Goal: Transaction & Acquisition: Subscribe to service/newsletter

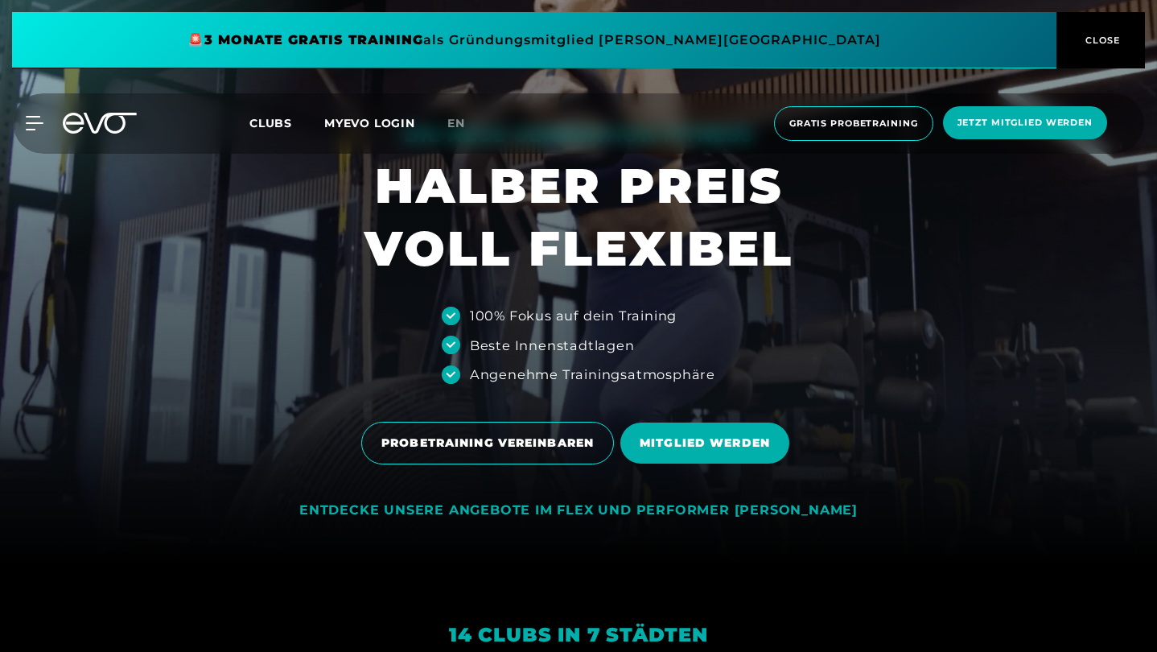
scroll to position [87, 0]
click at [267, 128] on span "Clubs" at bounding box center [270, 123] width 43 height 14
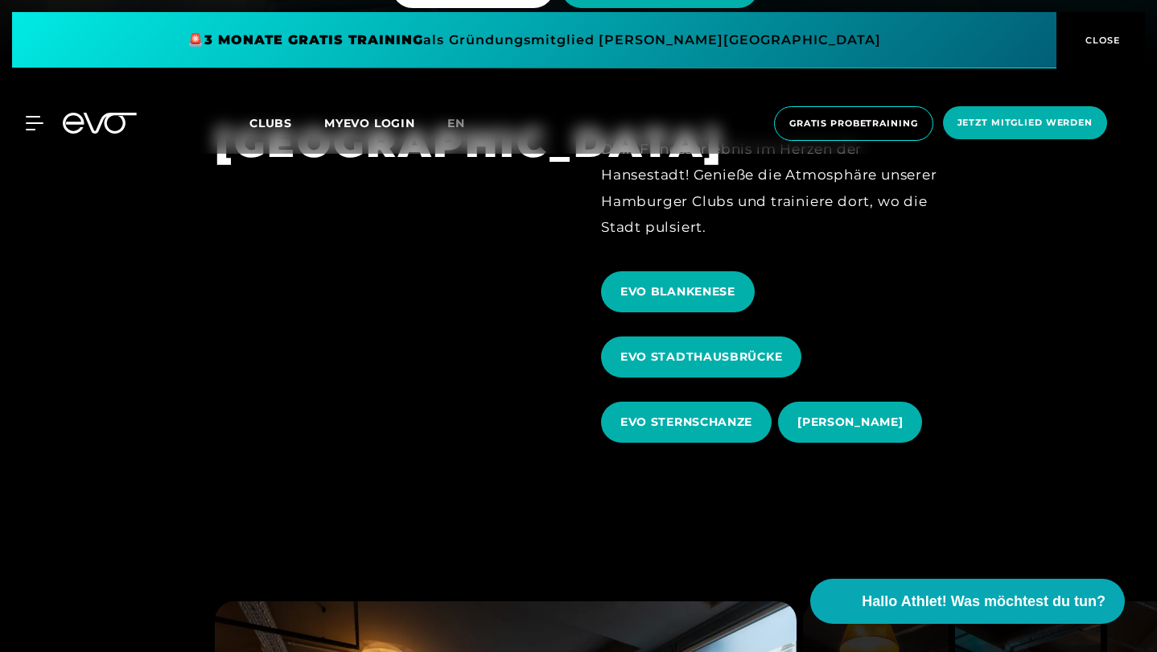
scroll to position [610, 0]
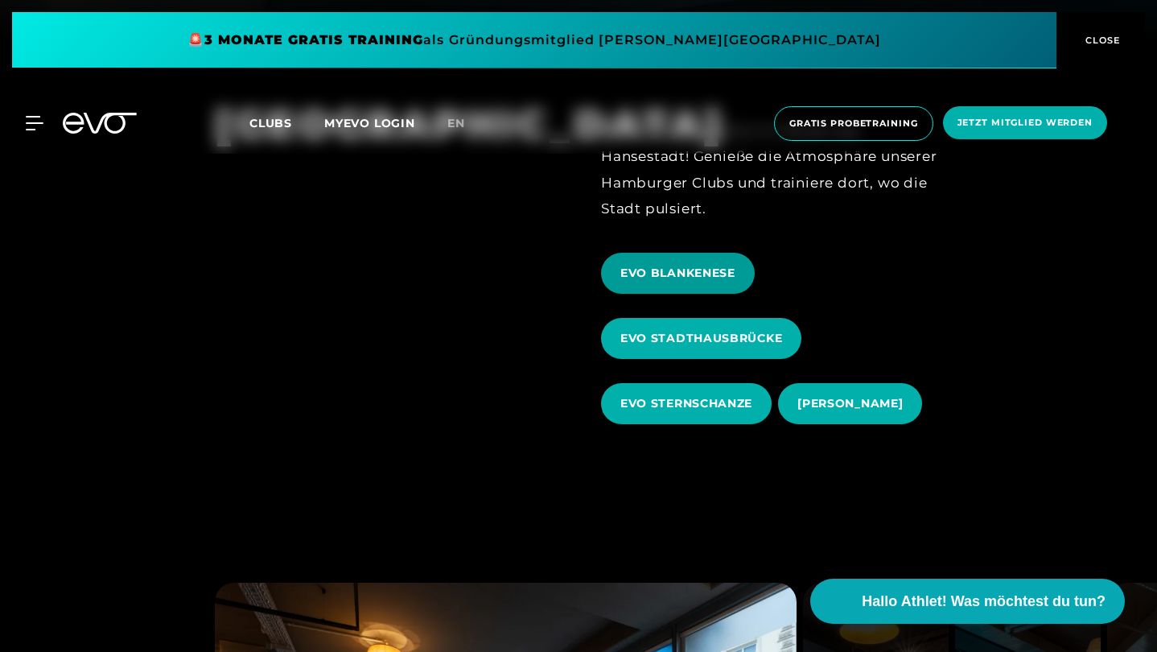
click at [669, 284] on span "EVO BLANKENESE" at bounding box center [678, 273] width 154 height 41
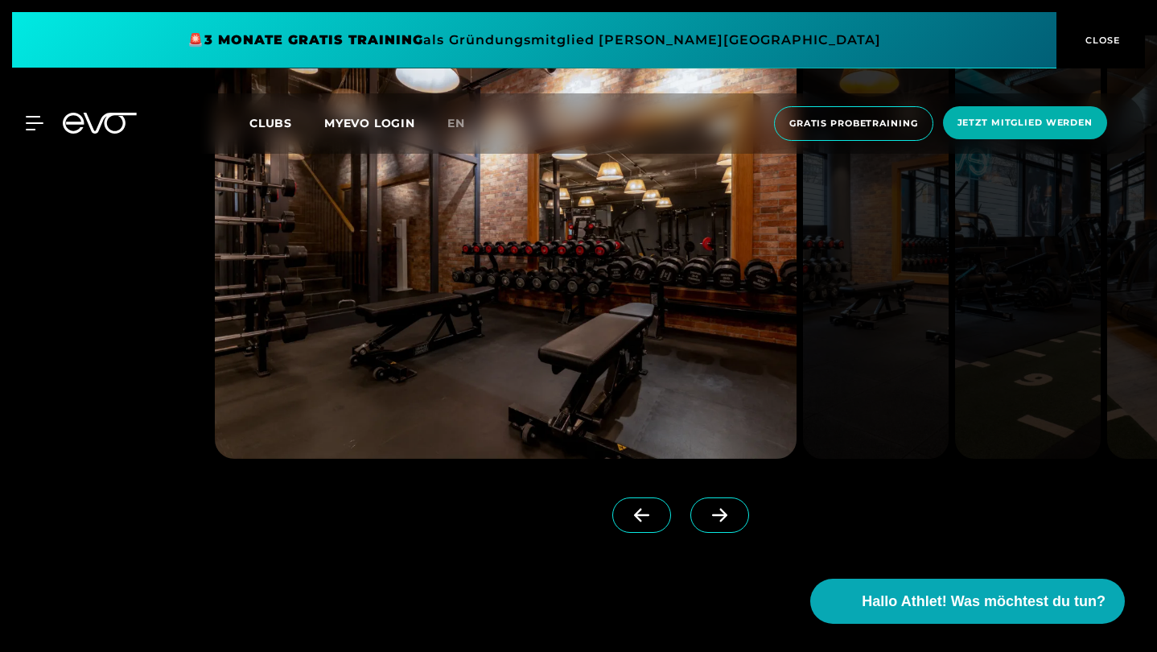
scroll to position [1391, 0]
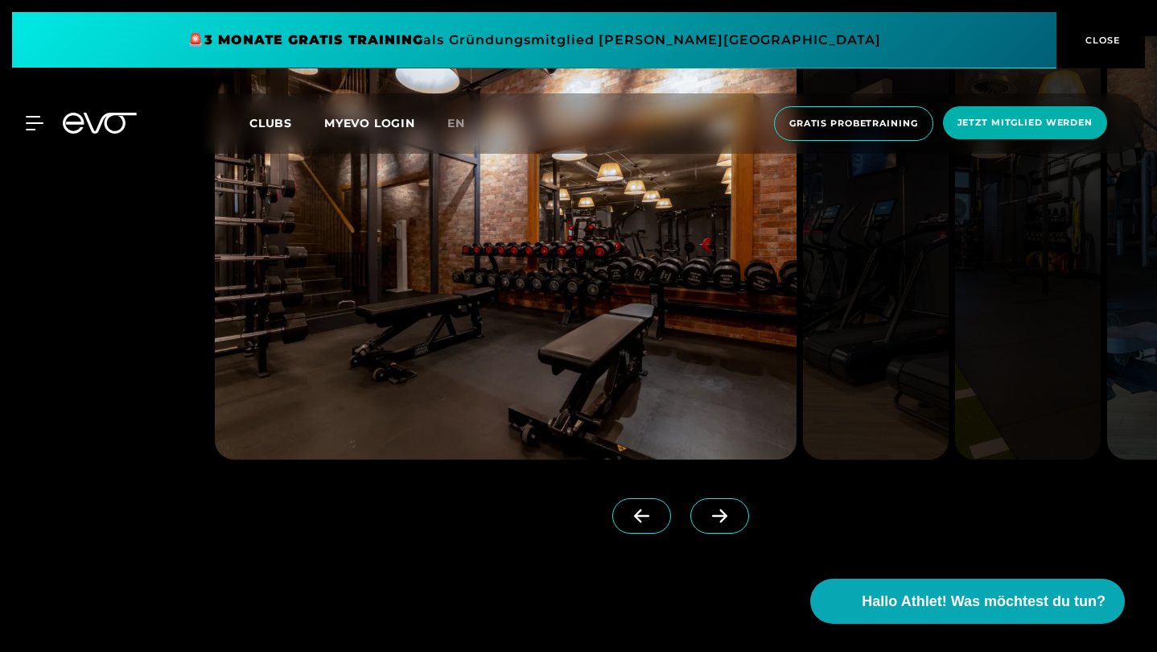
click at [718, 523] on span at bounding box center [719, 515] width 59 height 35
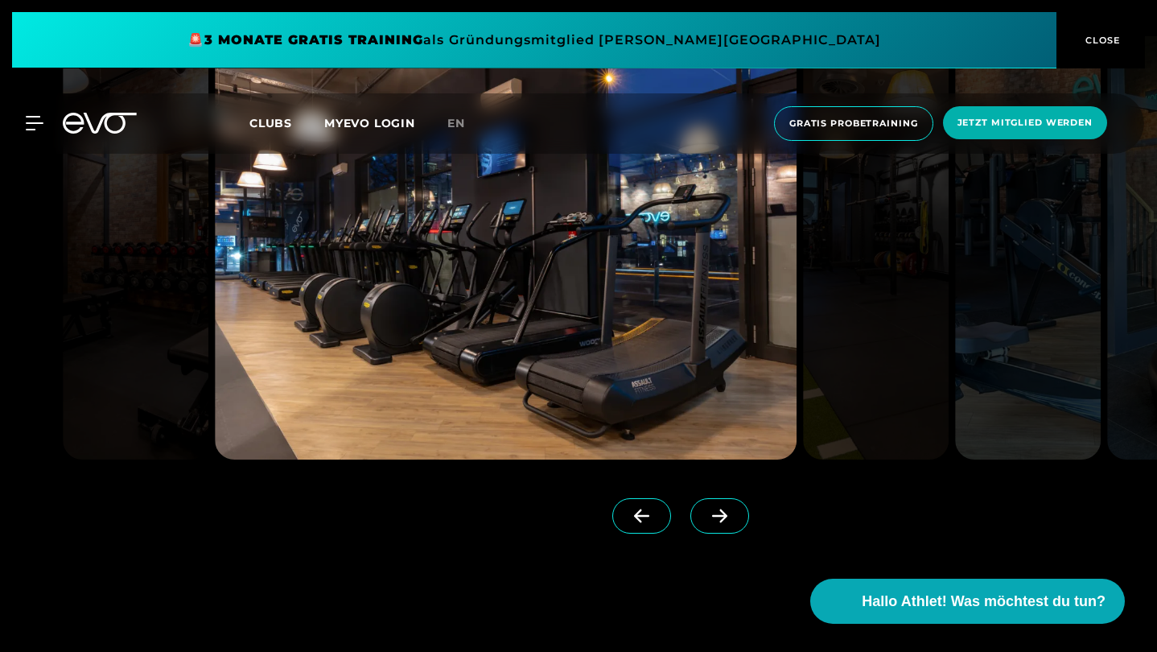
click at [624, 523] on span at bounding box center [641, 515] width 59 height 35
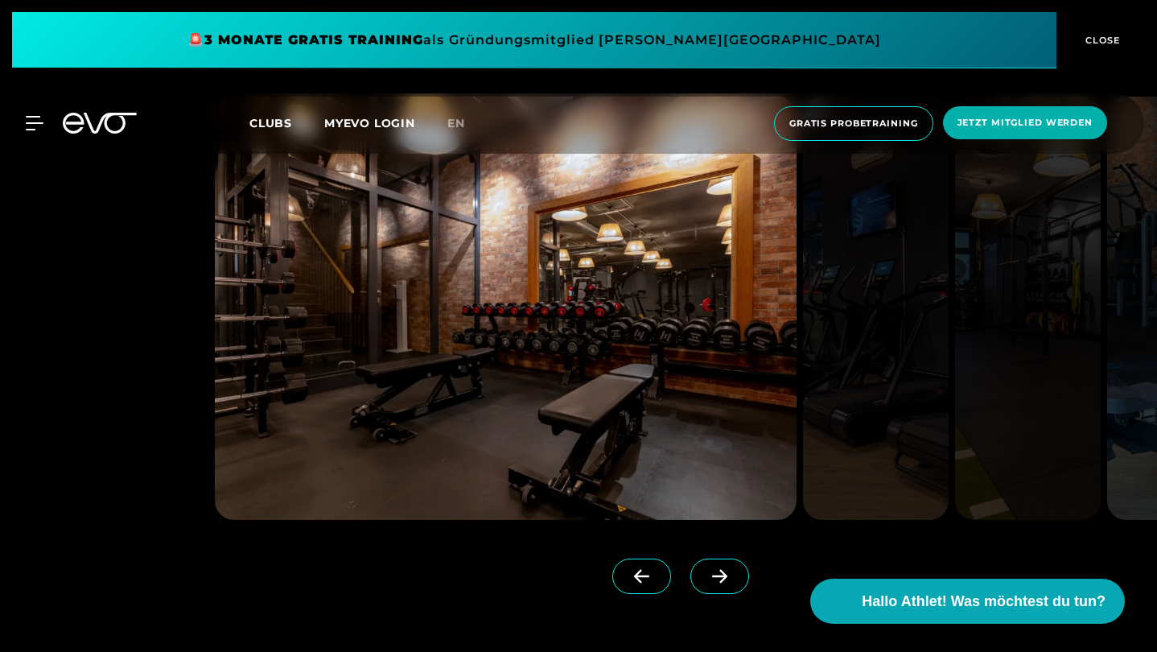
scroll to position [1336, 0]
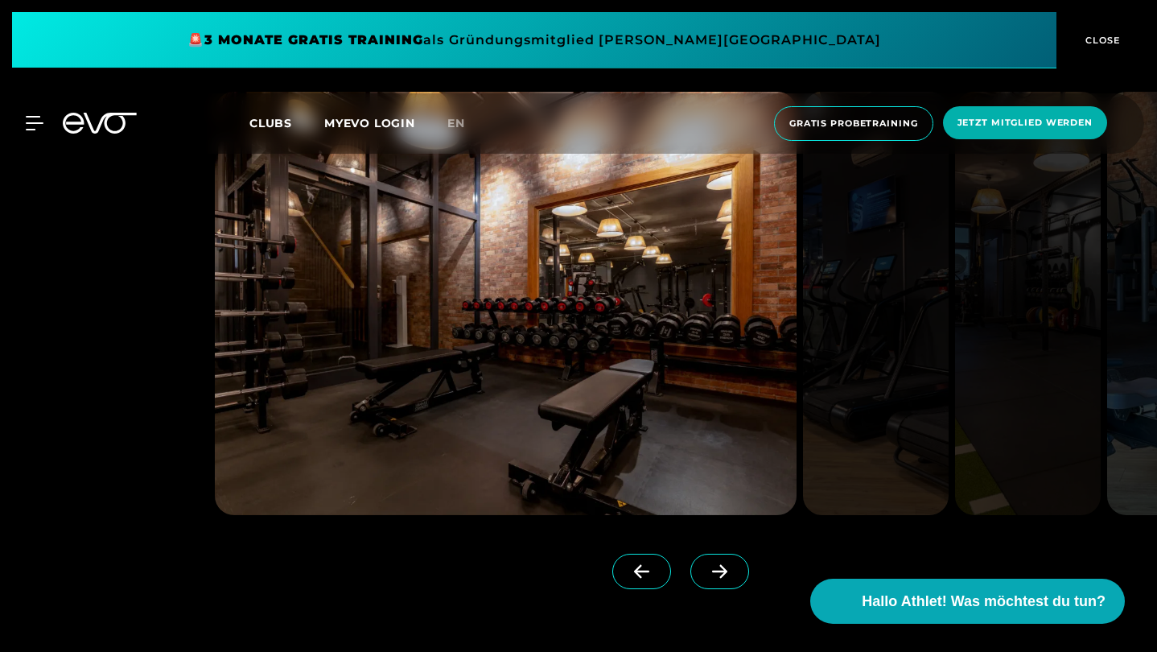
click at [718, 567] on icon at bounding box center [720, 571] width 28 height 14
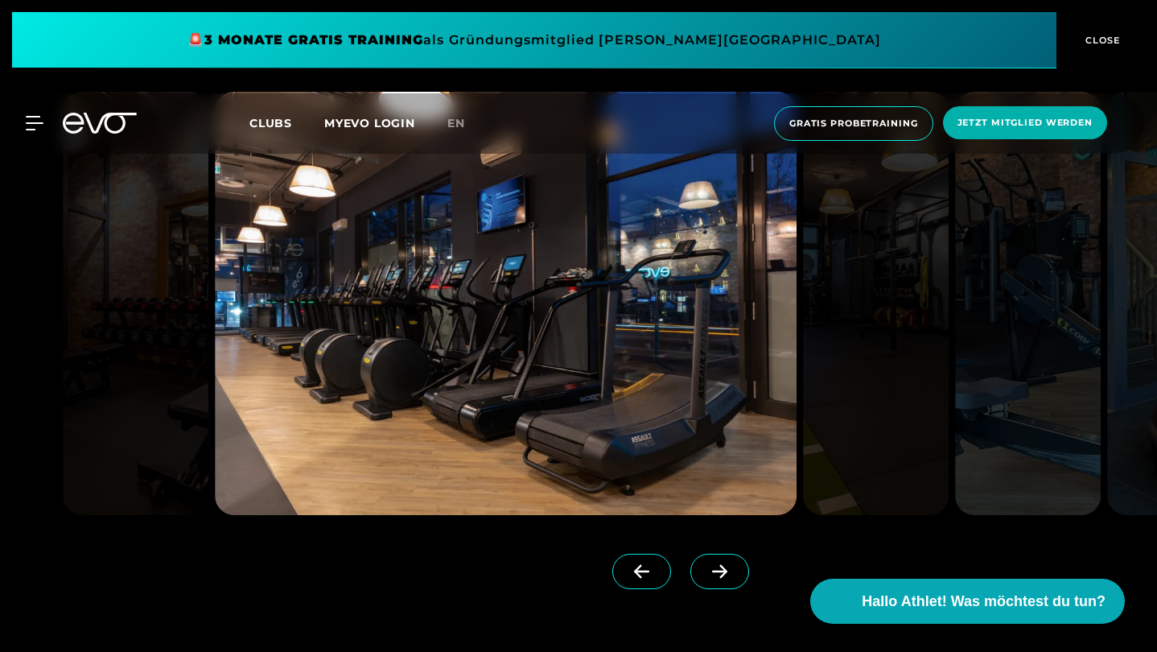
click at [718, 567] on icon at bounding box center [720, 571] width 28 height 14
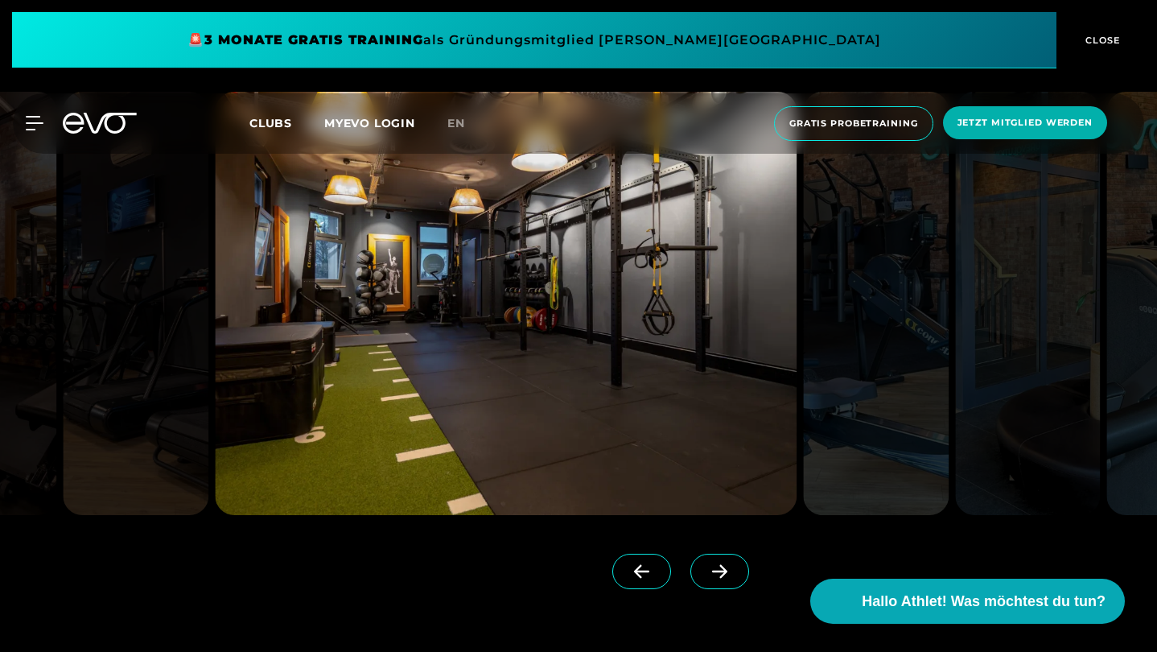
click at [718, 567] on icon at bounding box center [720, 571] width 28 height 14
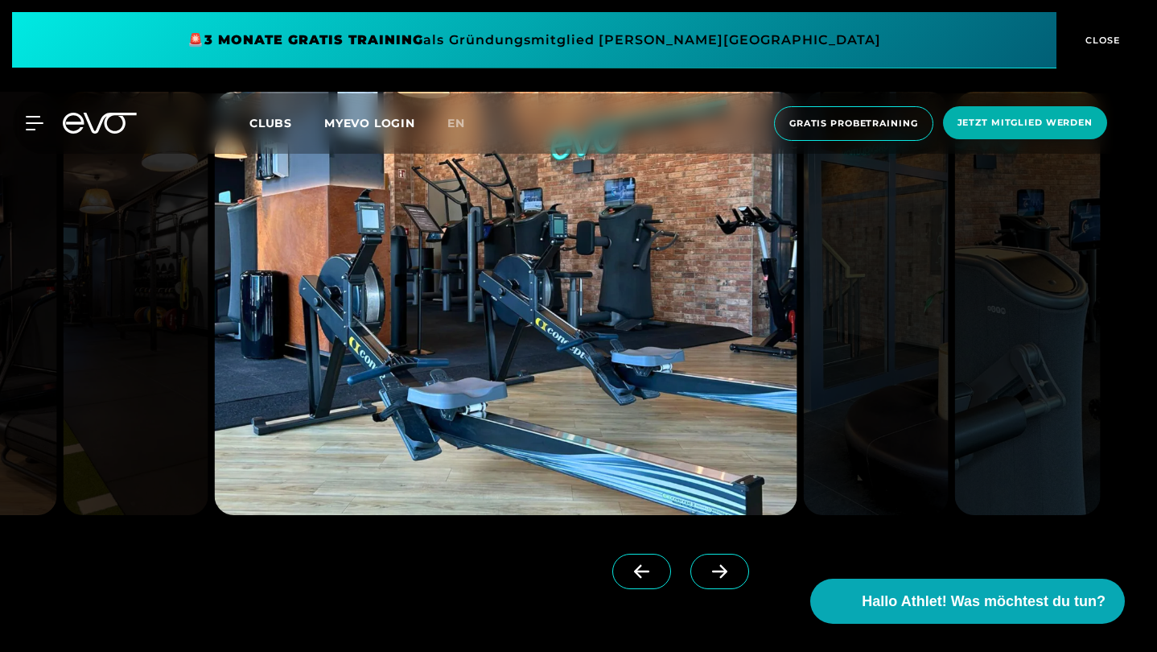
click at [718, 567] on icon at bounding box center [720, 571] width 28 height 14
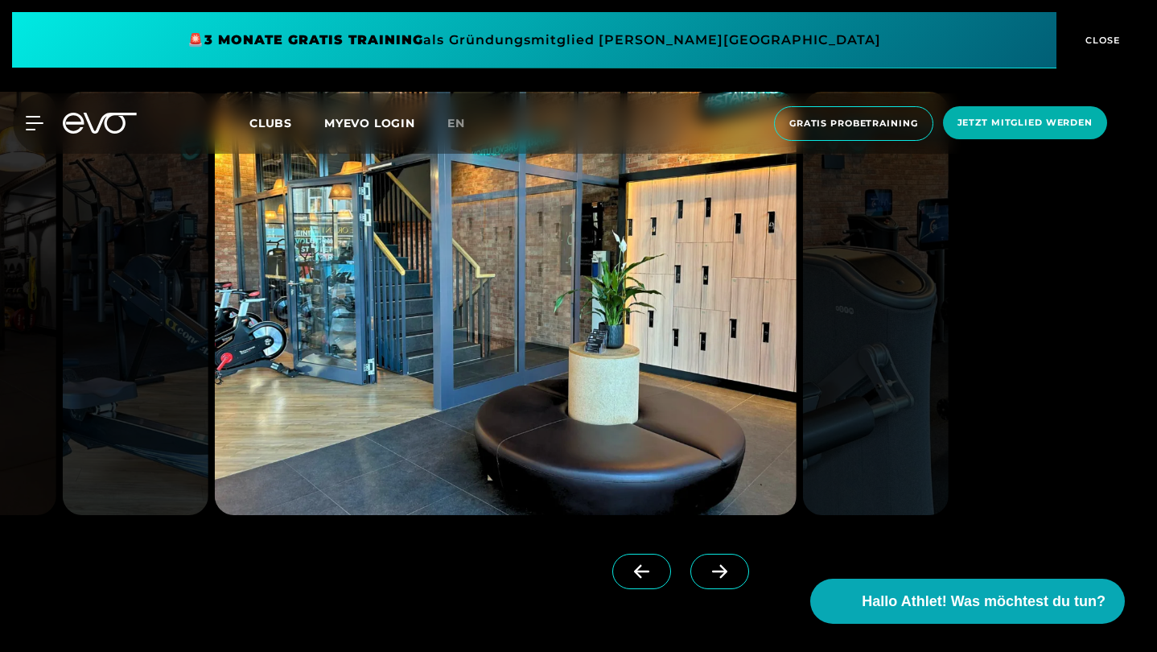
click at [718, 567] on icon at bounding box center [720, 571] width 28 height 14
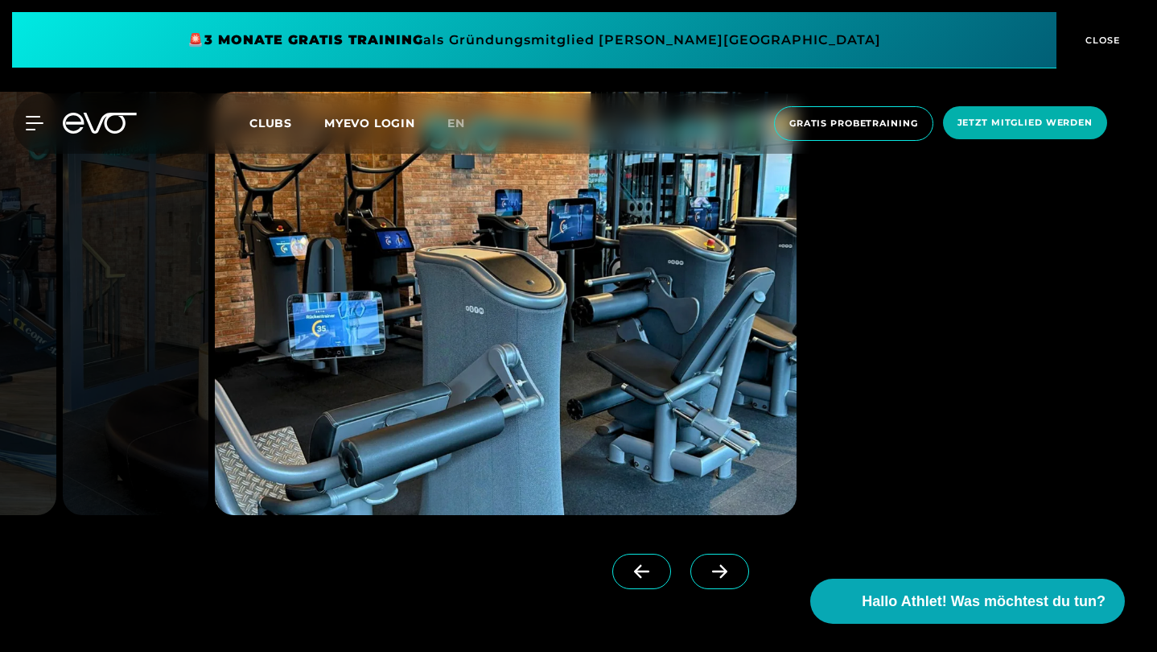
click at [718, 567] on icon at bounding box center [720, 571] width 28 height 14
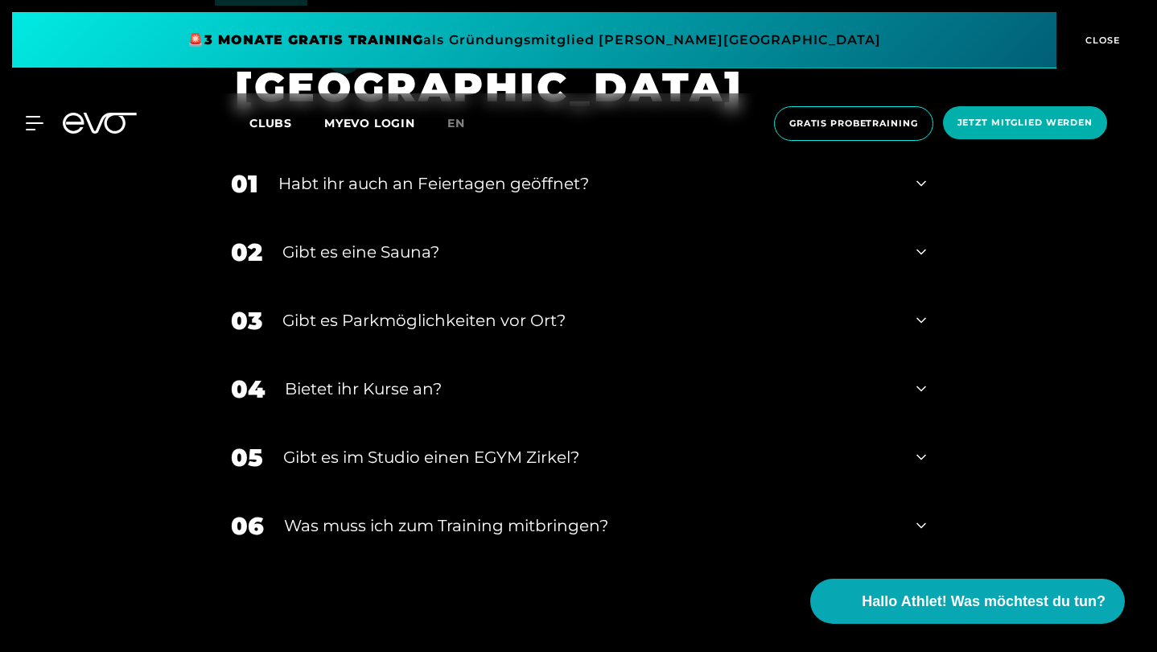
scroll to position [5140, 0]
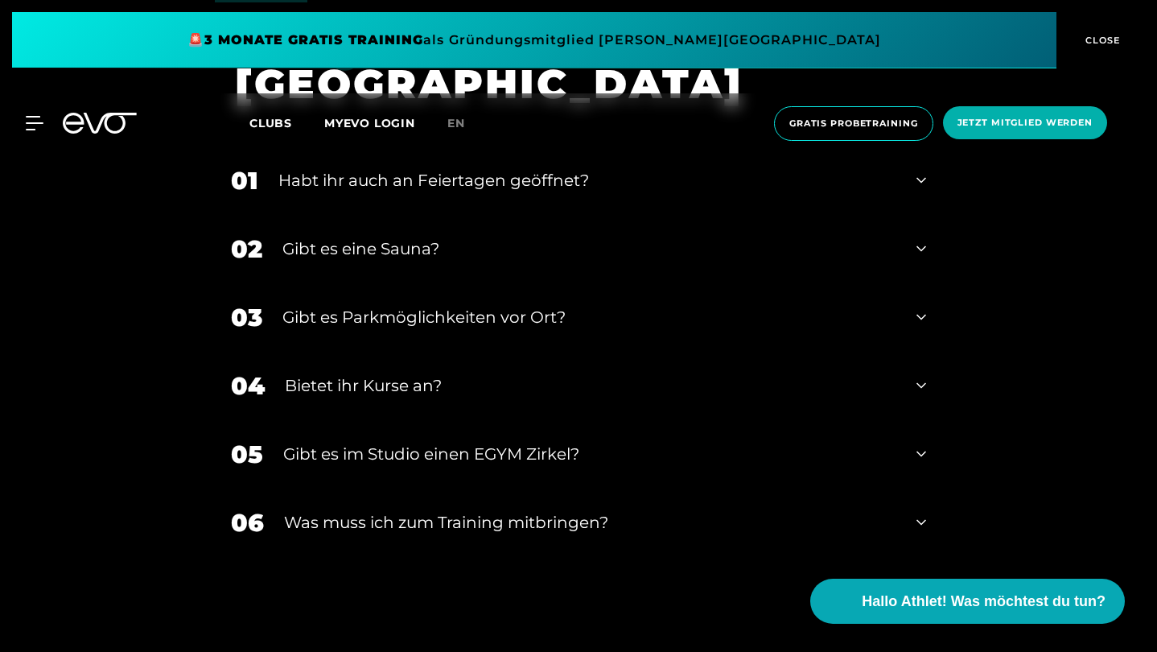
click at [569, 172] on div "Habt ihr auch an Feiertagen geöffnet?" at bounding box center [587, 180] width 618 height 24
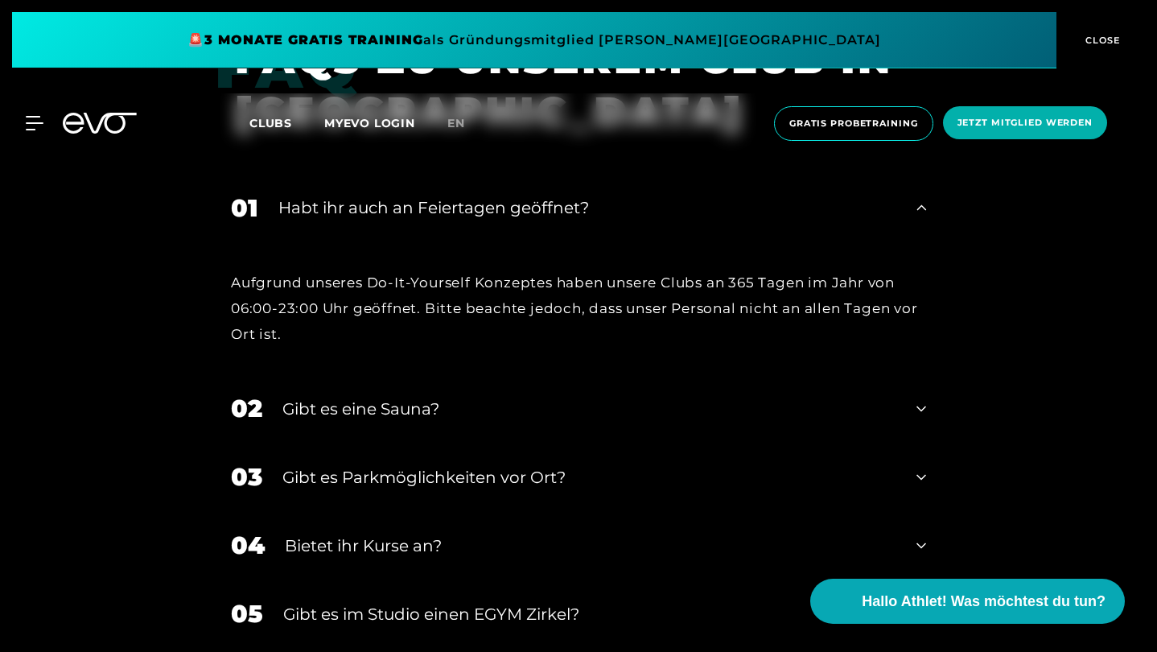
scroll to position [5107, 0]
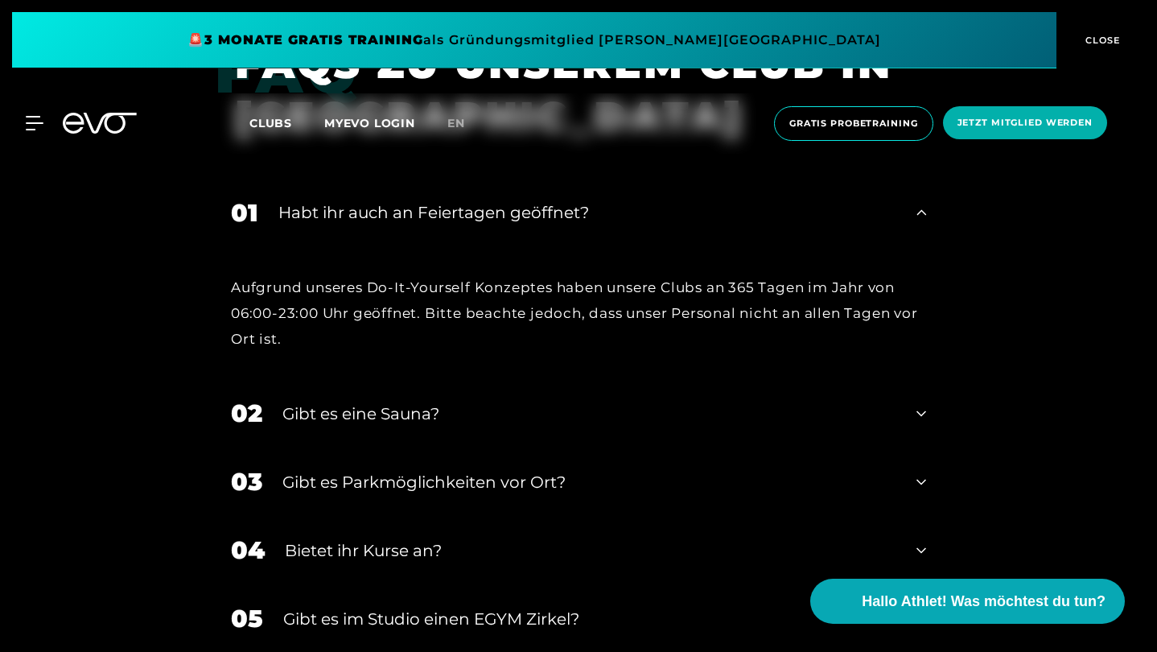
click at [459, 405] on div "Gibt es eine Sauna?" at bounding box center [589, 413] width 614 height 24
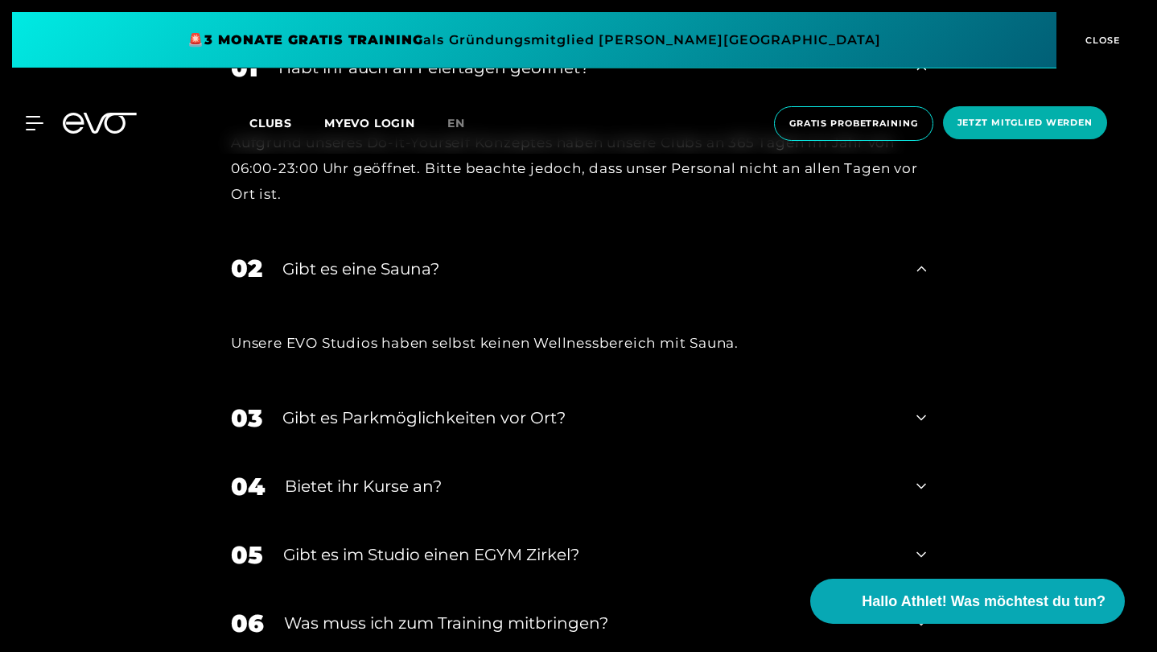
scroll to position [5255, 0]
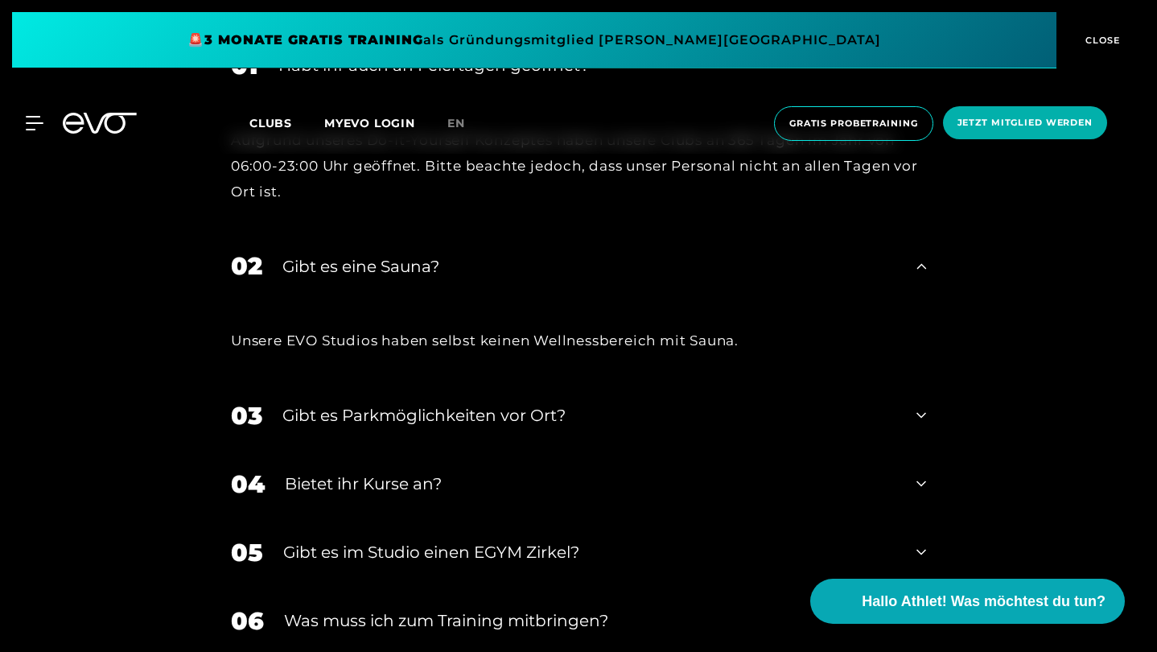
click at [467, 266] on div "Gibt es eine Sauna?" at bounding box center [589, 266] width 614 height 24
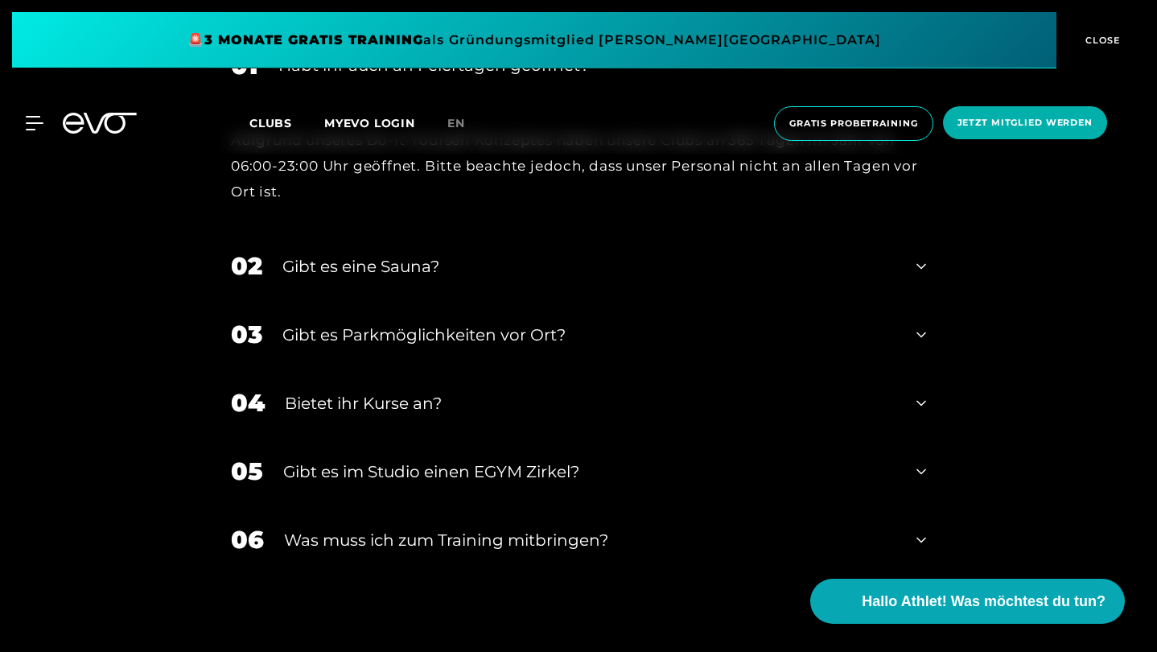
click at [451, 319] on div "03 Gibt es Parkmöglichkeiten vor Ort?" at bounding box center [578, 334] width 727 height 68
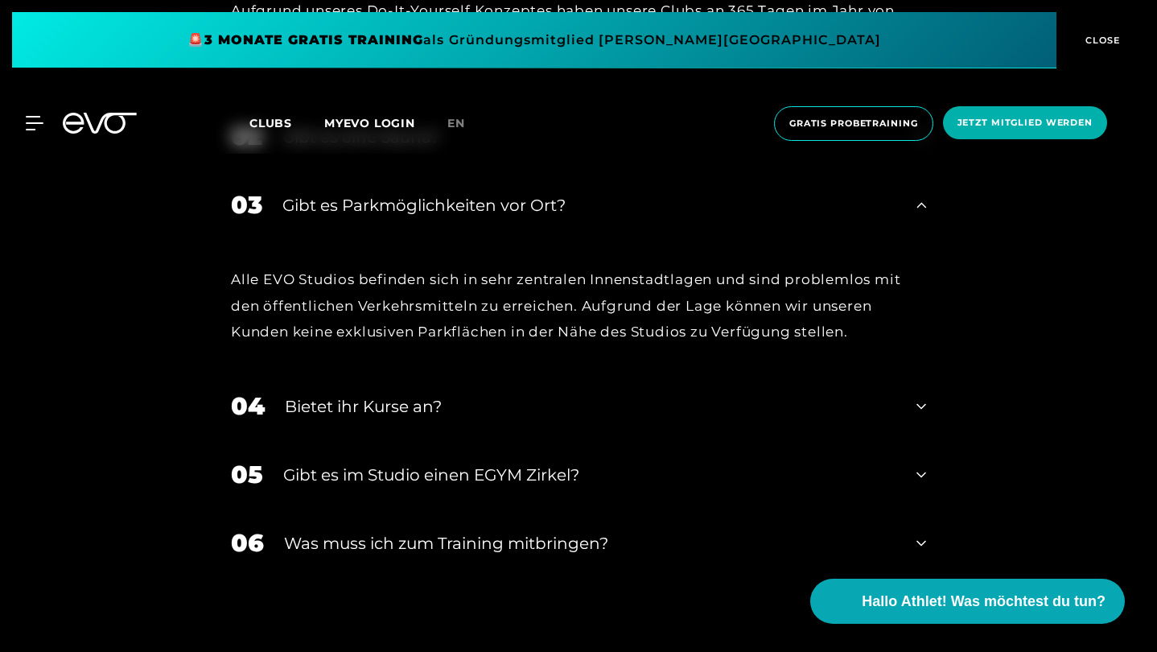
scroll to position [5386, 0]
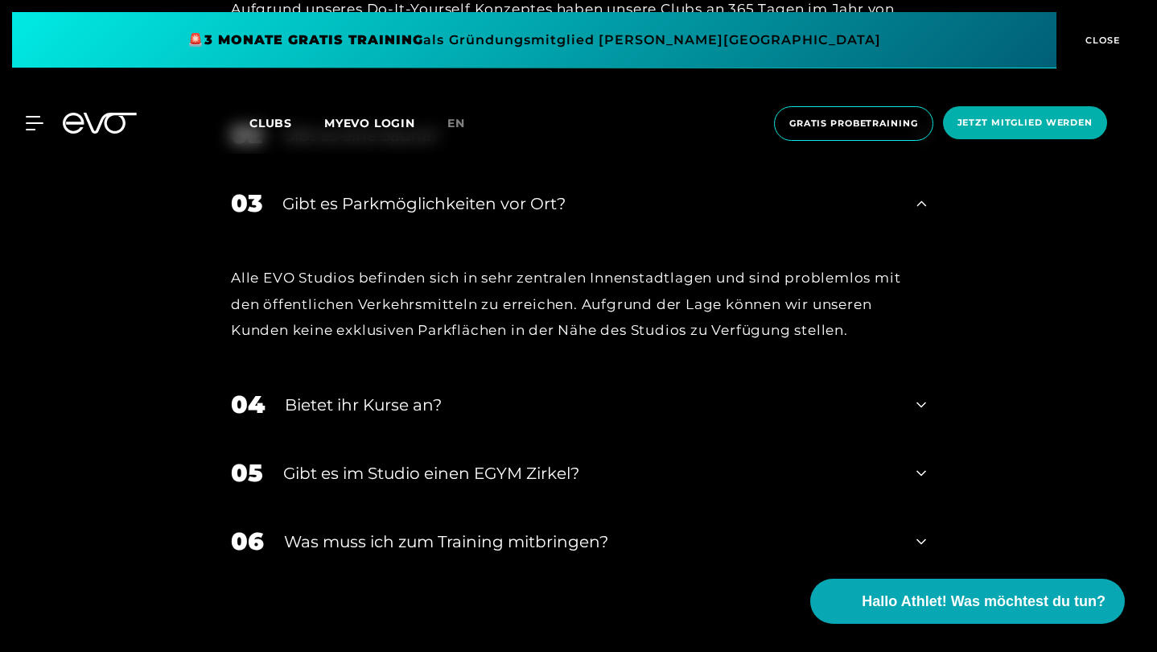
click at [475, 208] on div "Gibt es Parkmöglichkeiten vor Ort?" at bounding box center [589, 203] width 614 height 24
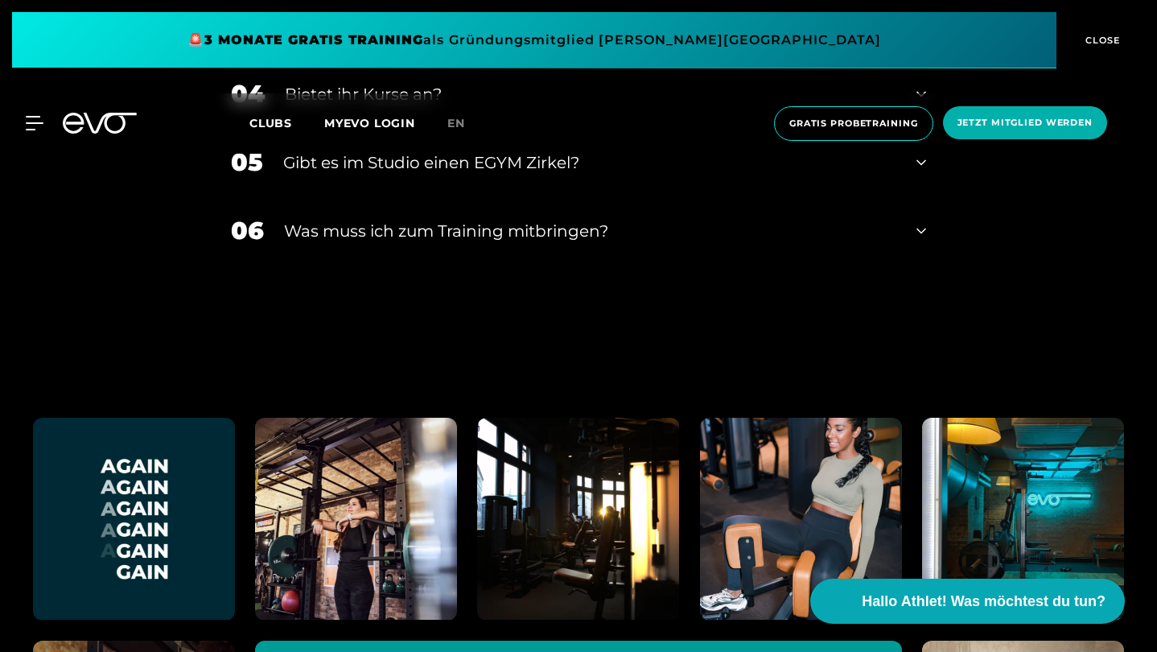
scroll to position [5564, 0]
click at [469, 222] on div "Was muss ich zum Training mitbringen?" at bounding box center [590, 230] width 612 height 24
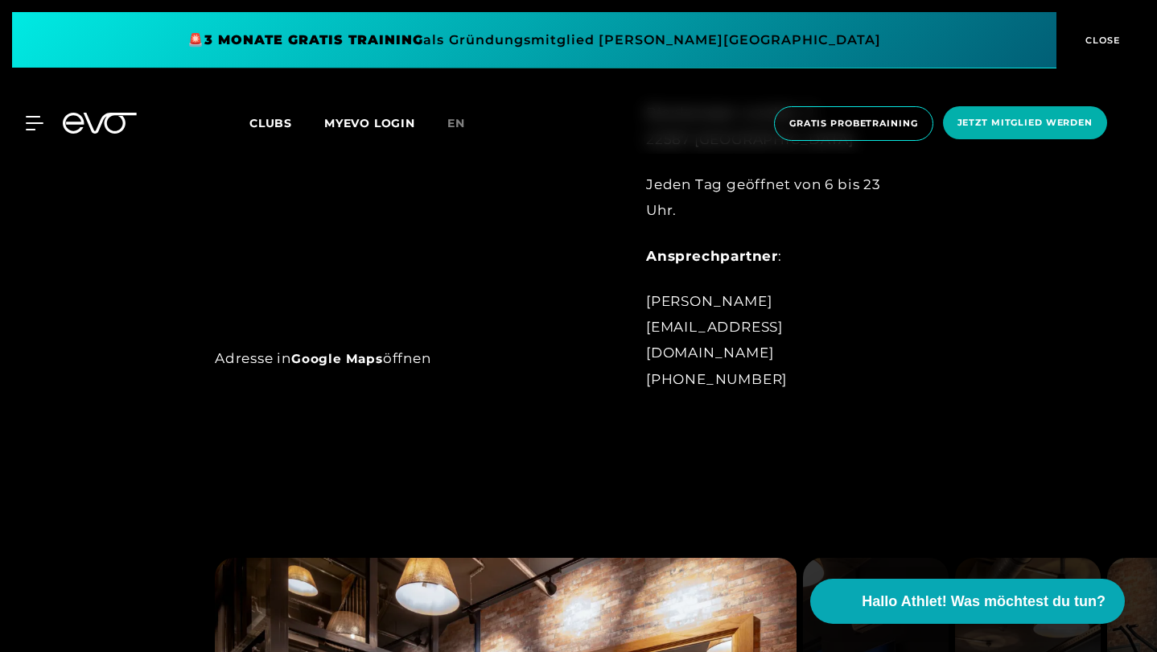
scroll to position [888, 0]
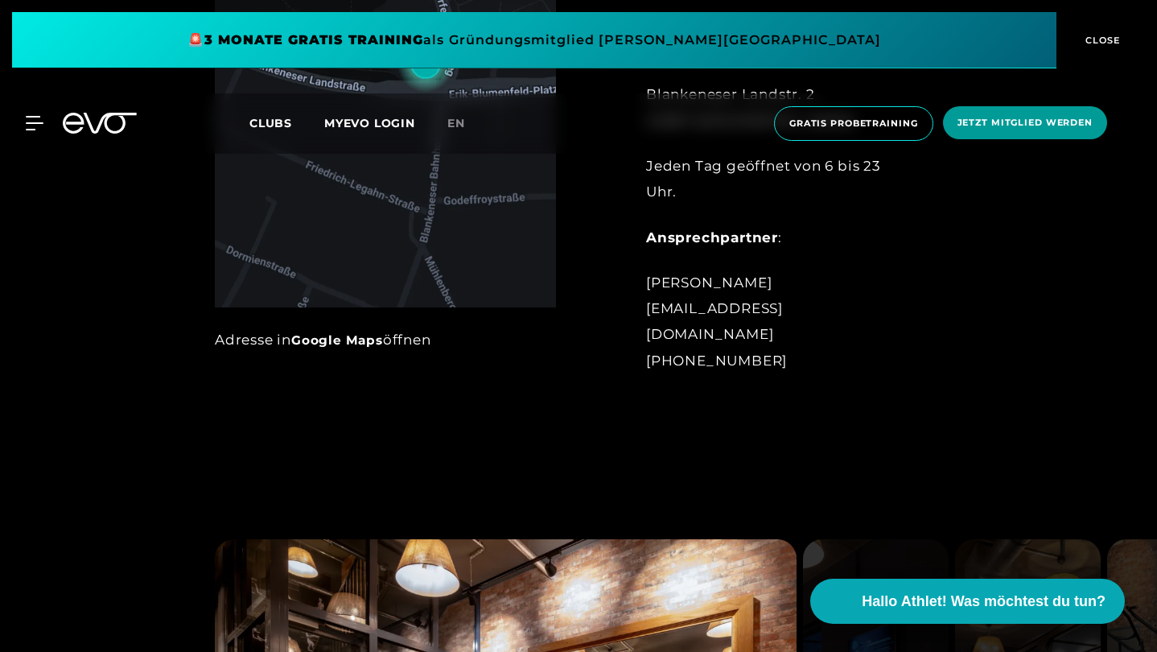
click at [987, 115] on span "Jetzt Mitglied werden" at bounding box center [1025, 122] width 164 height 33
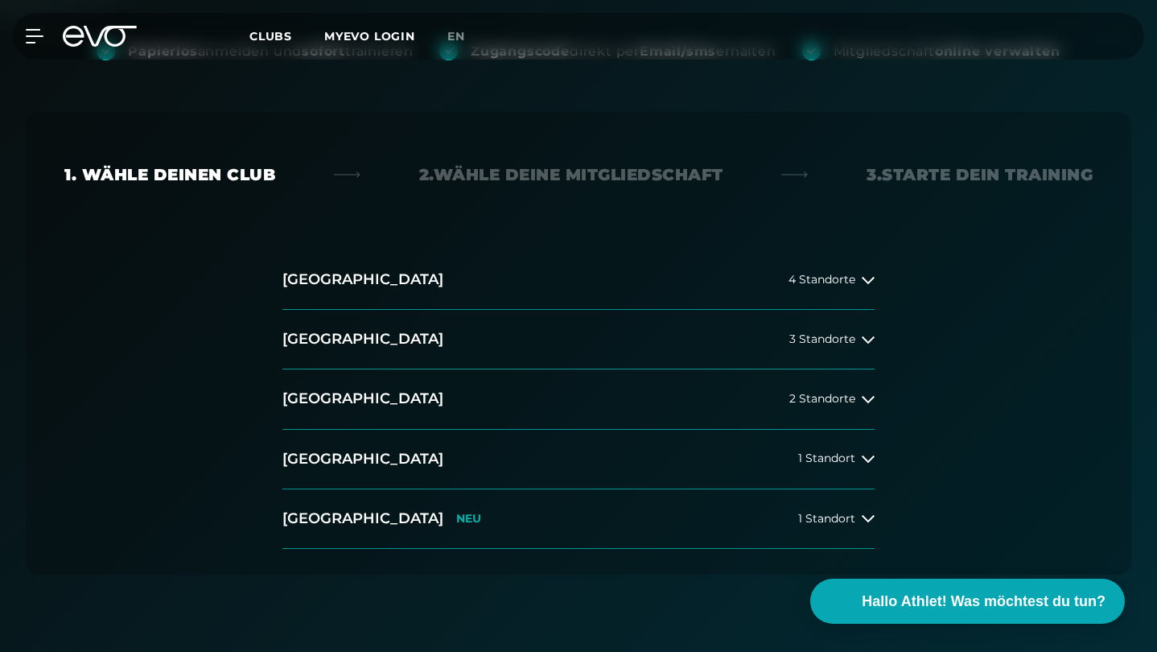
scroll to position [311, 0]
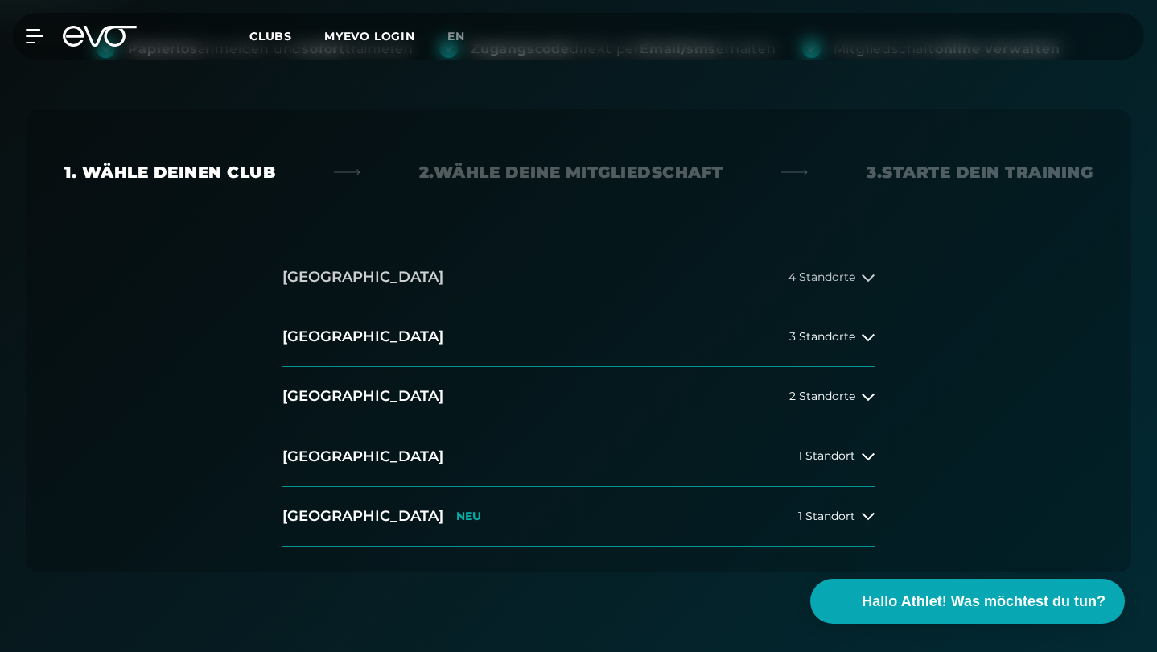
click at [319, 275] on h2 "[GEOGRAPHIC_DATA]" at bounding box center [362, 277] width 161 height 20
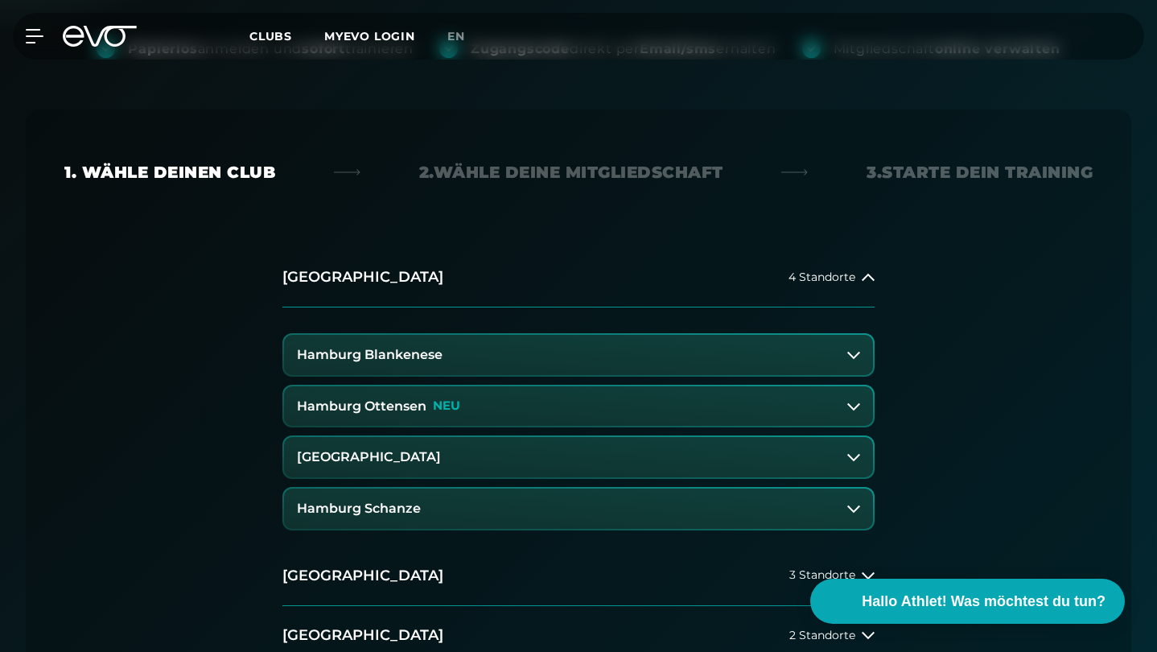
click at [369, 360] on h3 "Hamburg Blankenese" at bounding box center [370, 355] width 146 height 14
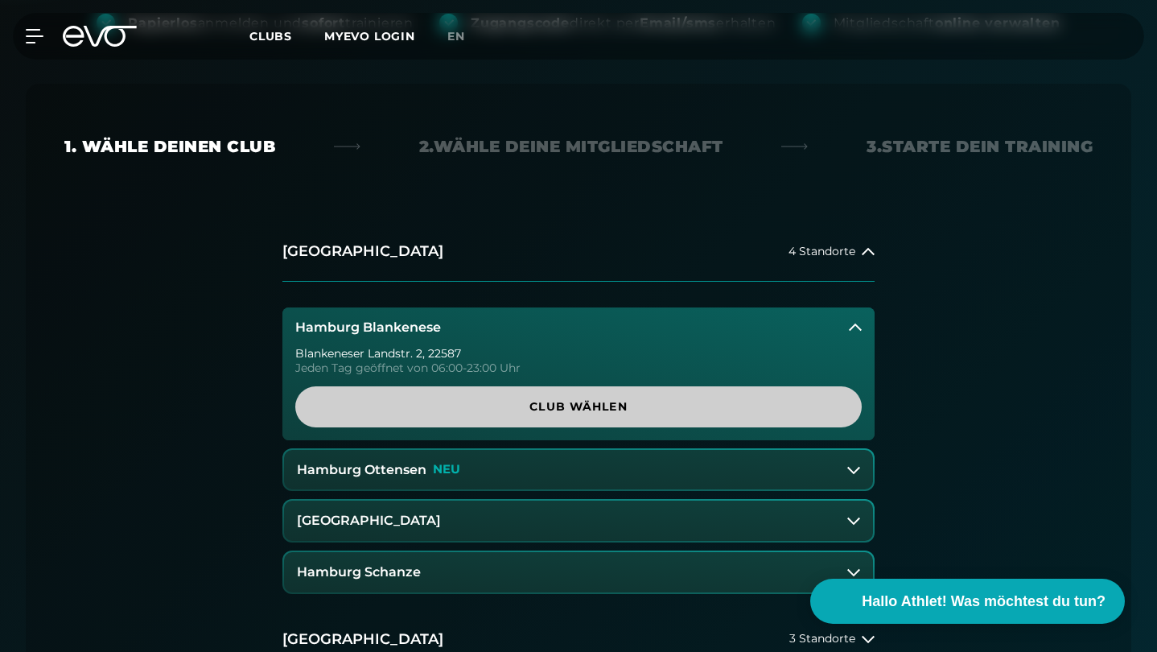
click at [513, 395] on span "Club wählen" at bounding box center [578, 406] width 566 height 41
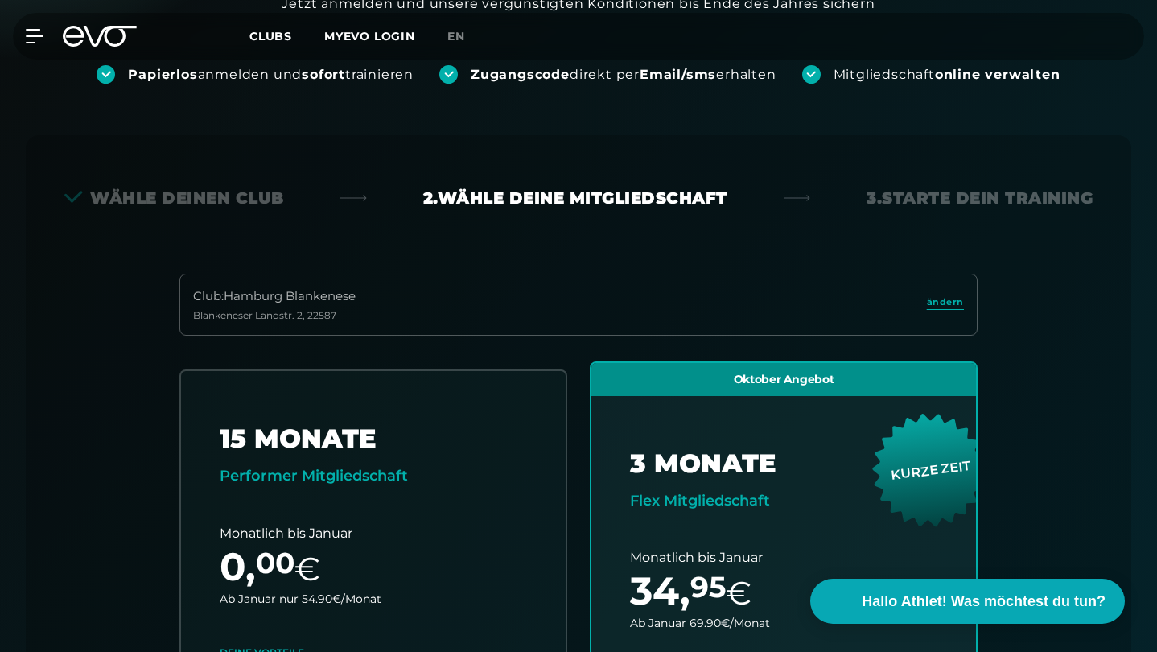
scroll to position [246, 0]
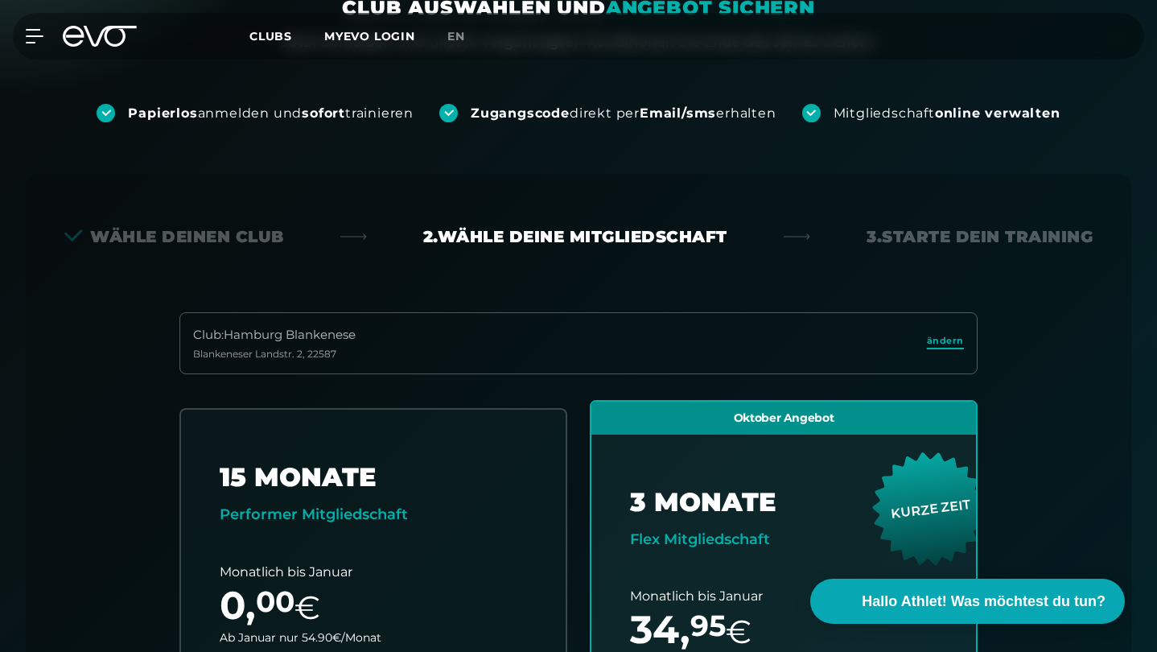
click at [947, 339] on span "ändern" at bounding box center [945, 341] width 37 height 14
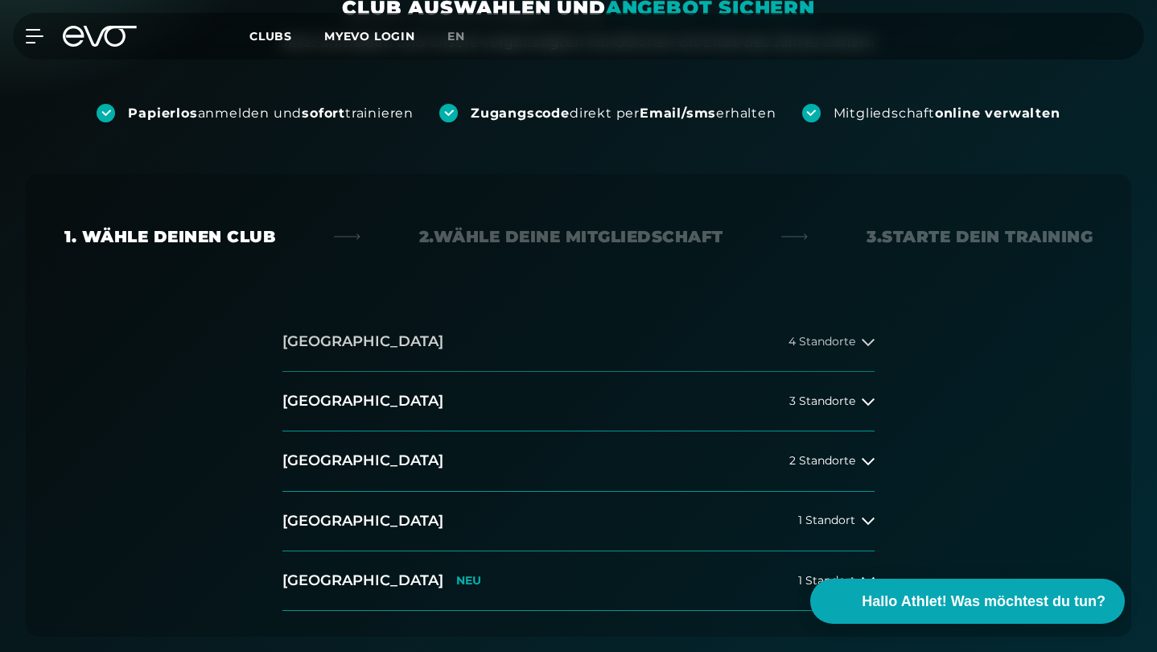
click at [765, 343] on button "[GEOGRAPHIC_DATA] 4 Standorte" at bounding box center [578, 342] width 592 height 60
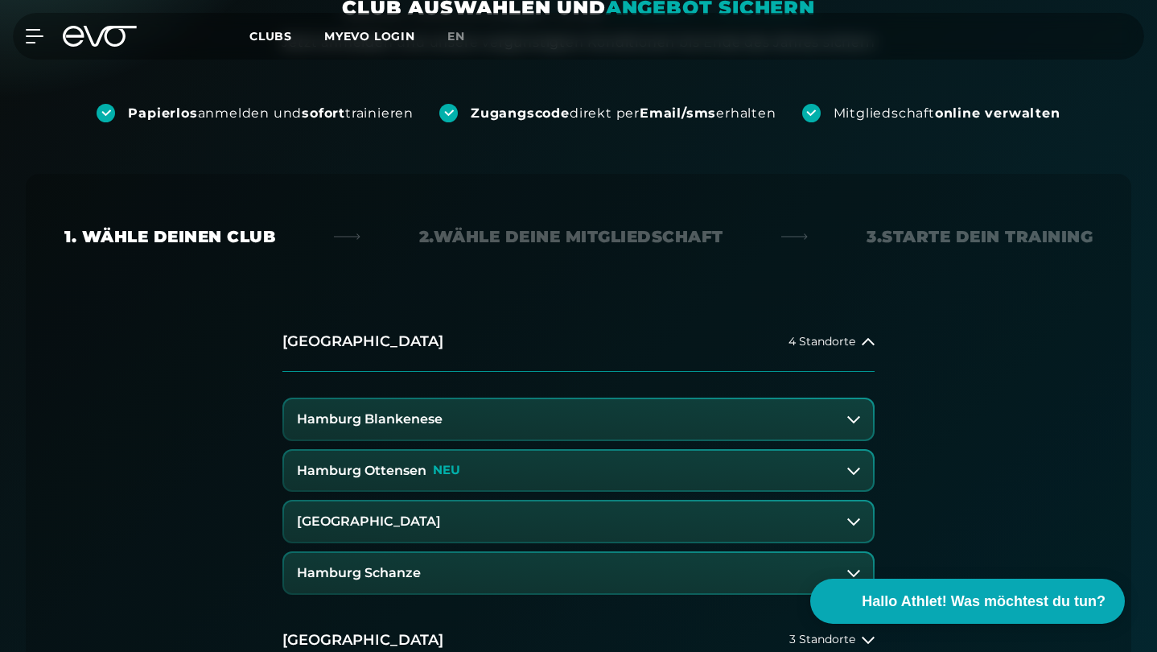
click at [488, 471] on button "Hamburg Ottensen NEU" at bounding box center [578, 471] width 589 height 40
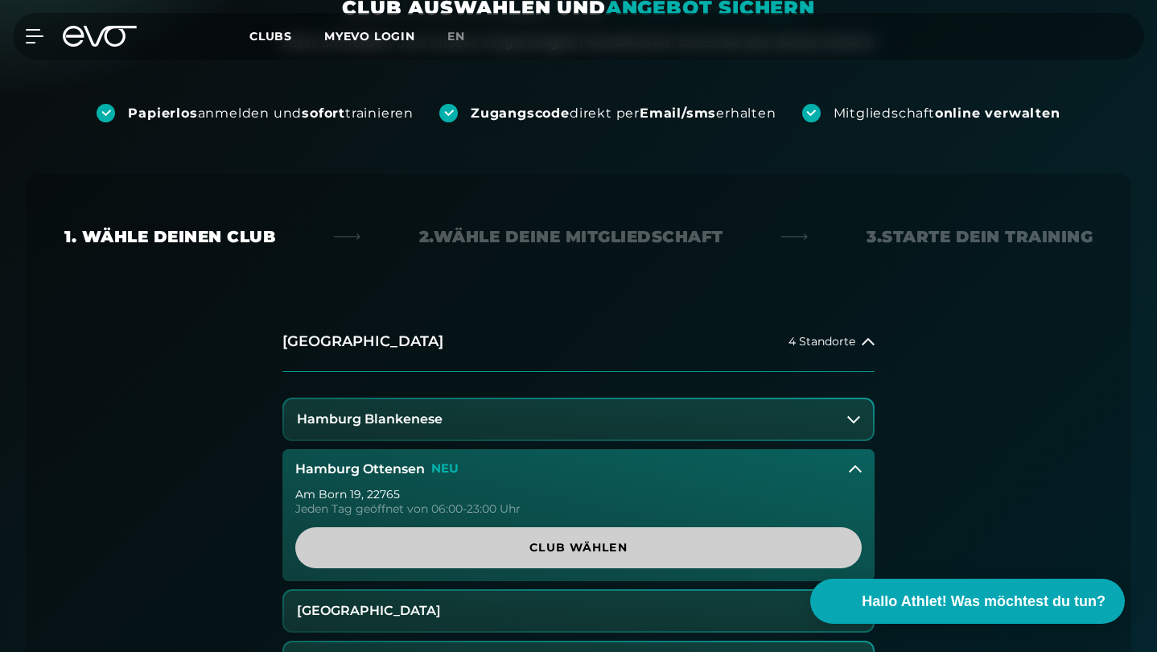
click at [504, 533] on span "Club wählen" at bounding box center [578, 547] width 566 height 41
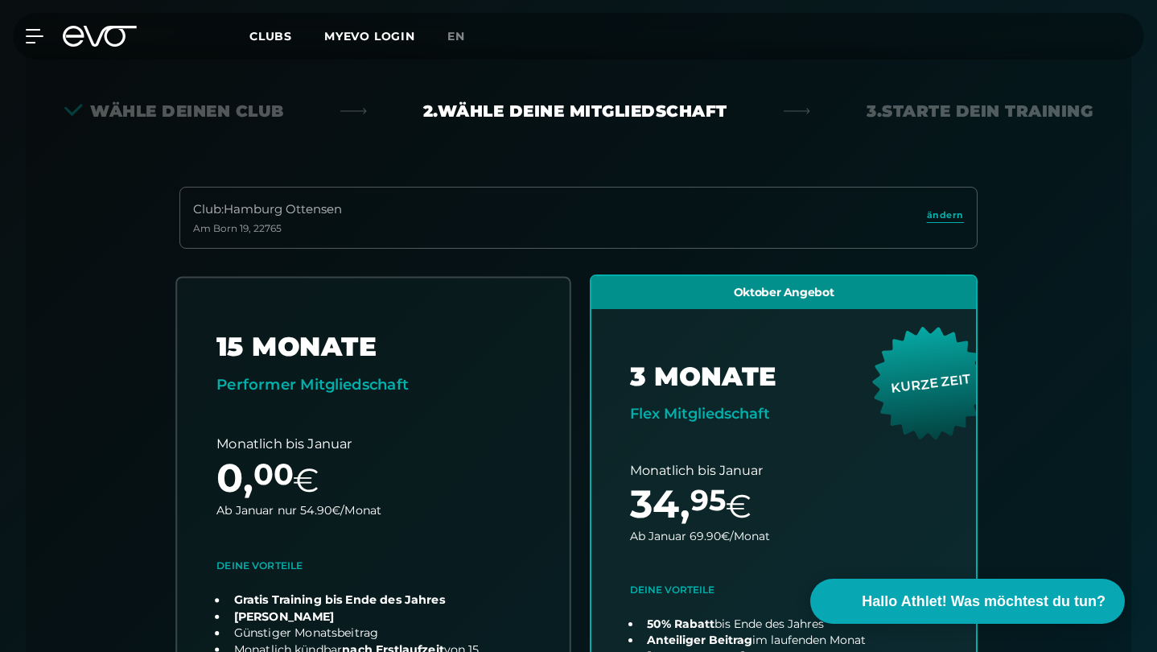
scroll to position [357, 0]
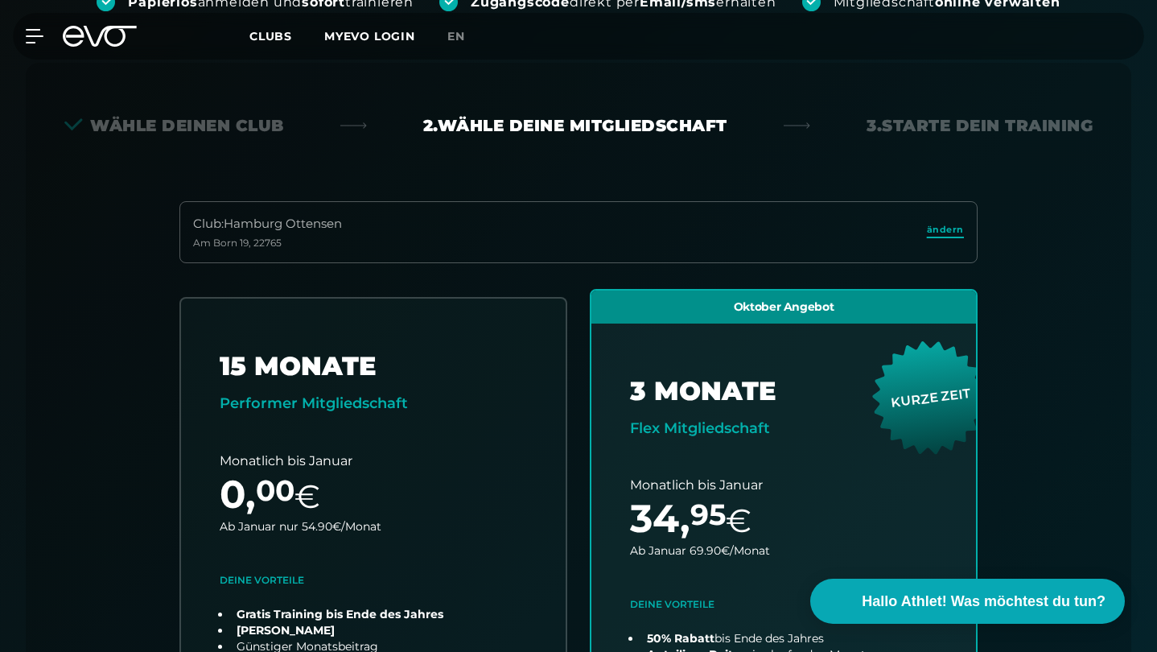
click at [930, 233] on span "ändern" at bounding box center [945, 230] width 37 height 14
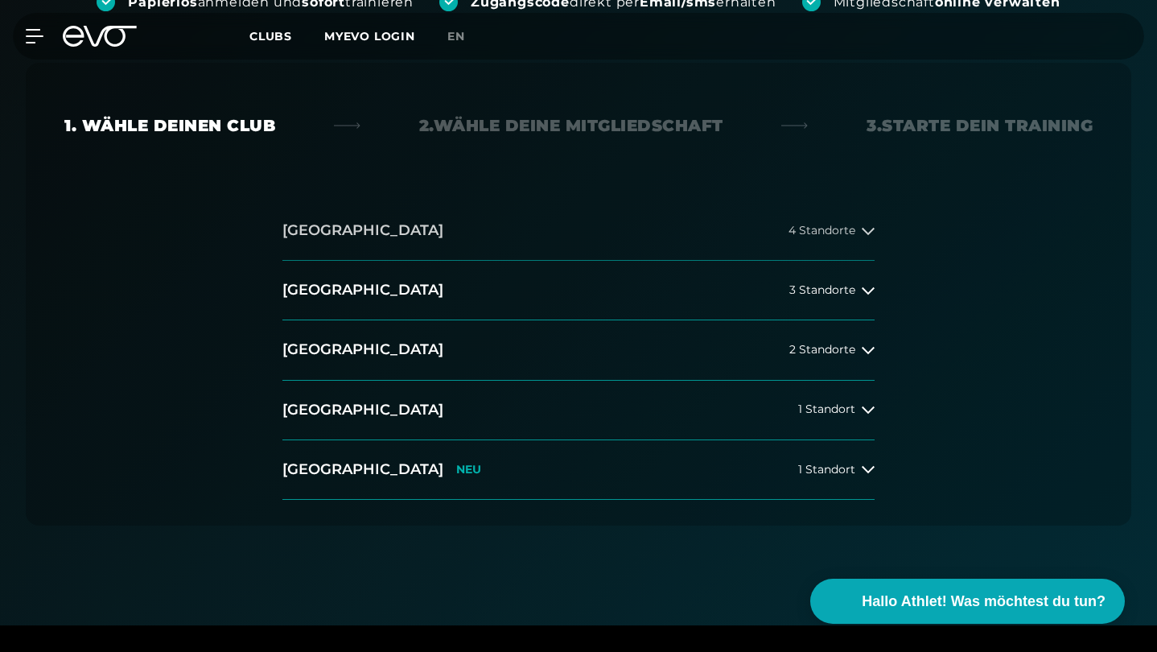
click at [822, 230] on span "4 Standorte" at bounding box center [821, 230] width 67 height 12
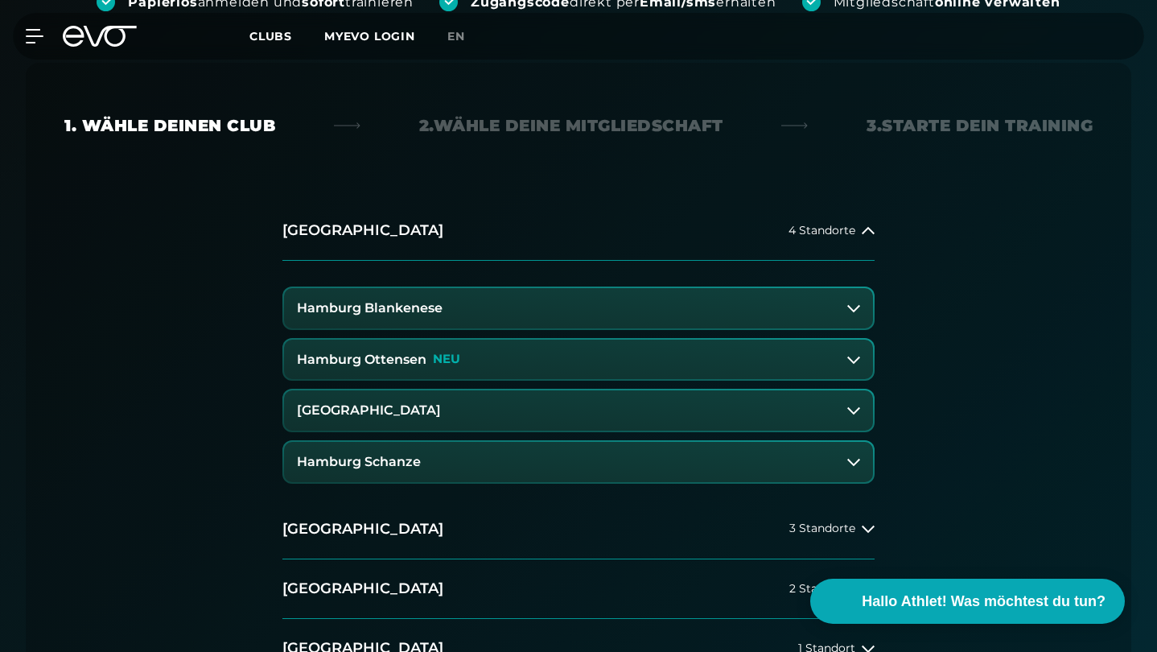
click at [727, 404] on button "[GEOGRAPHIC_DATA]" at bounding box center [578, 410] width 589 height 40
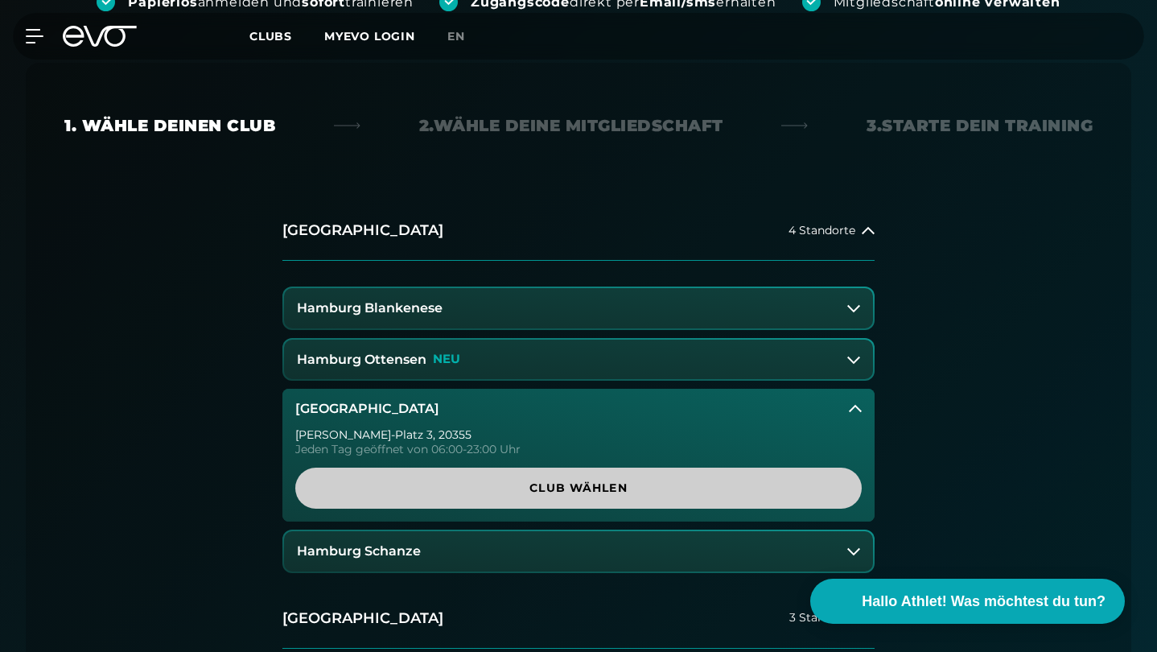
click at [706, 488] on span "Club wählen" at bounding box center [579, 488] width 528 height 17
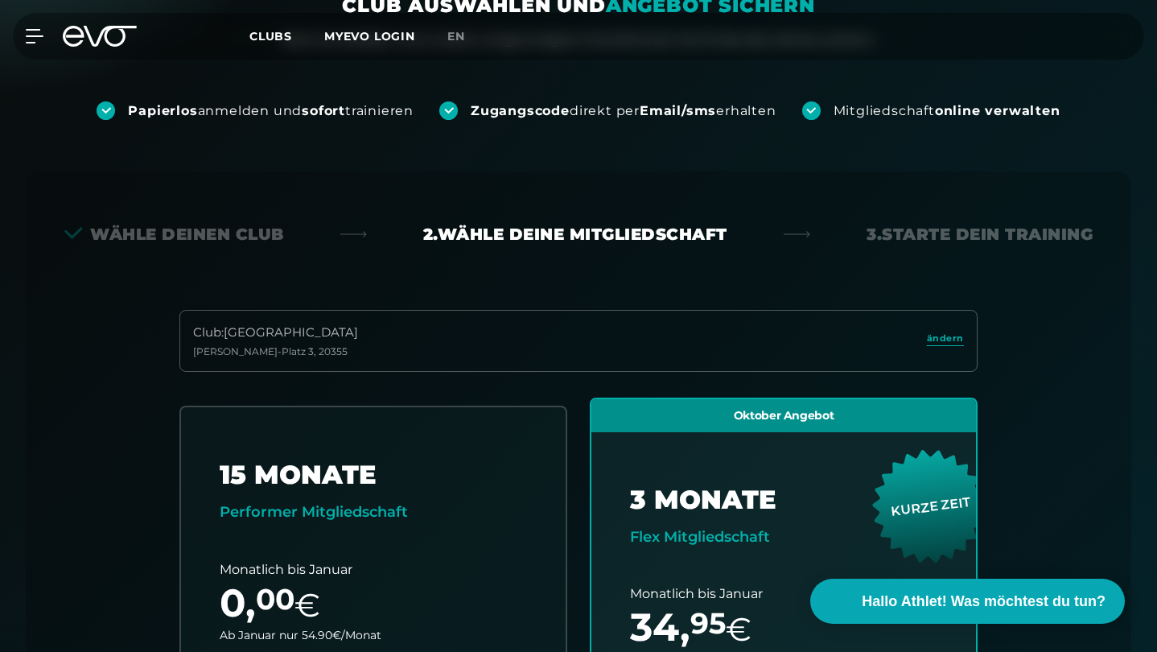
scroll to position [243, 0]
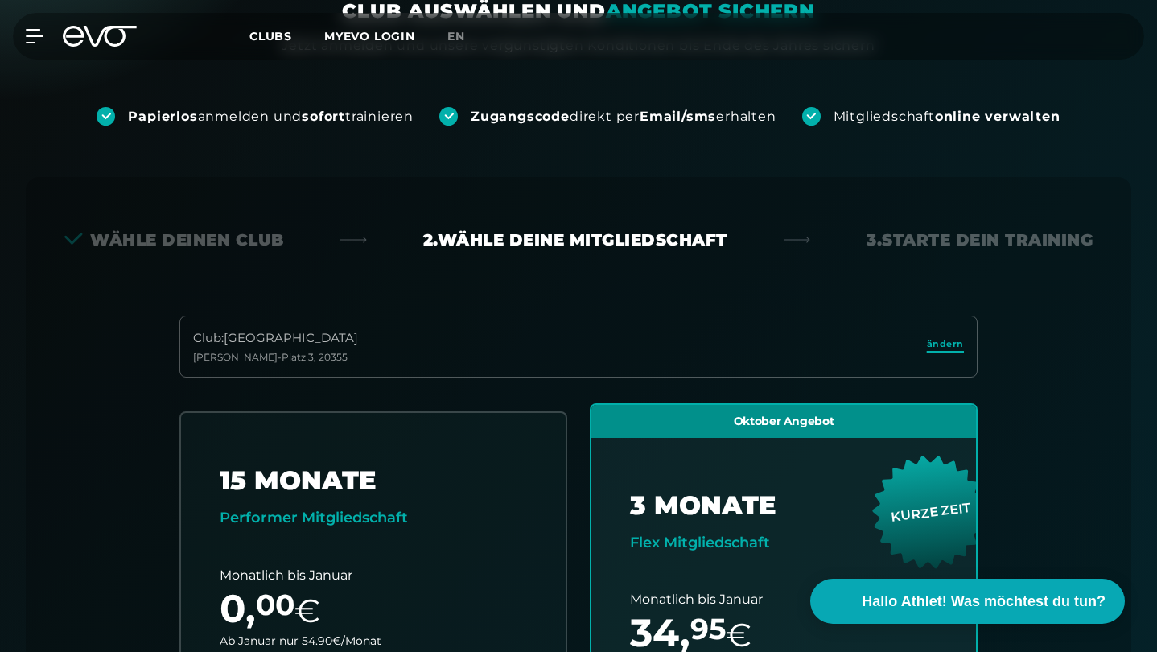
click at [929, 346] on span "ändern" at bounding box center [945, 344] width 37 height 14
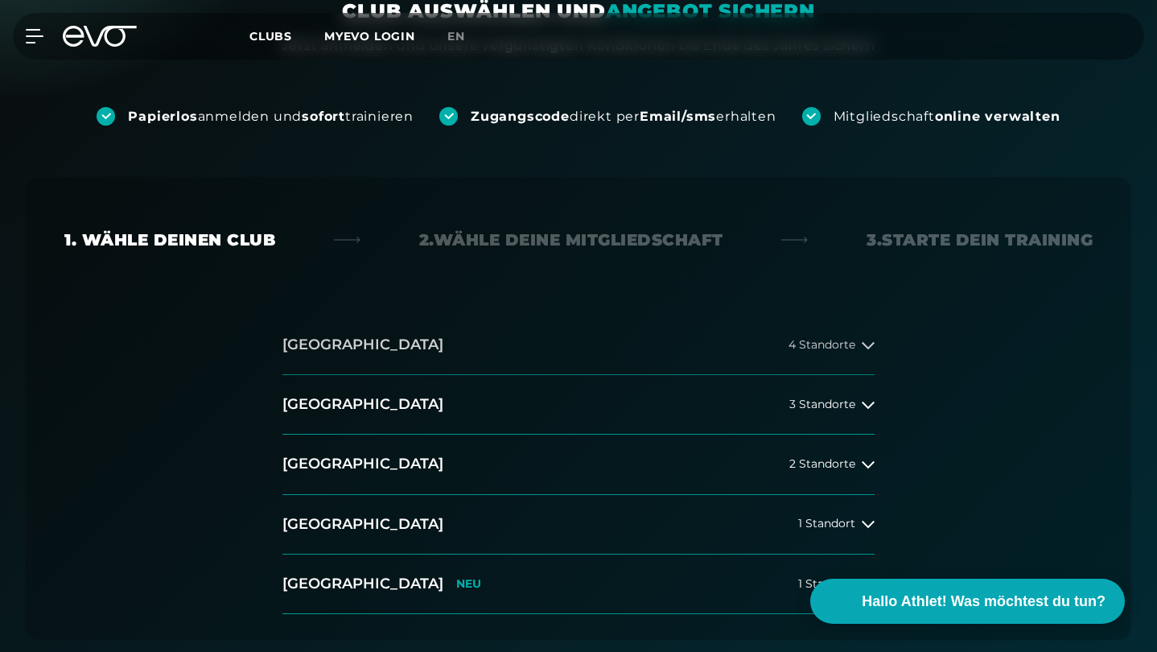
click at [796, 352] on button "[GEOGRAPHIC_DATA] 4 Standorte" at bounding box center [578, 345] width 592 height 60
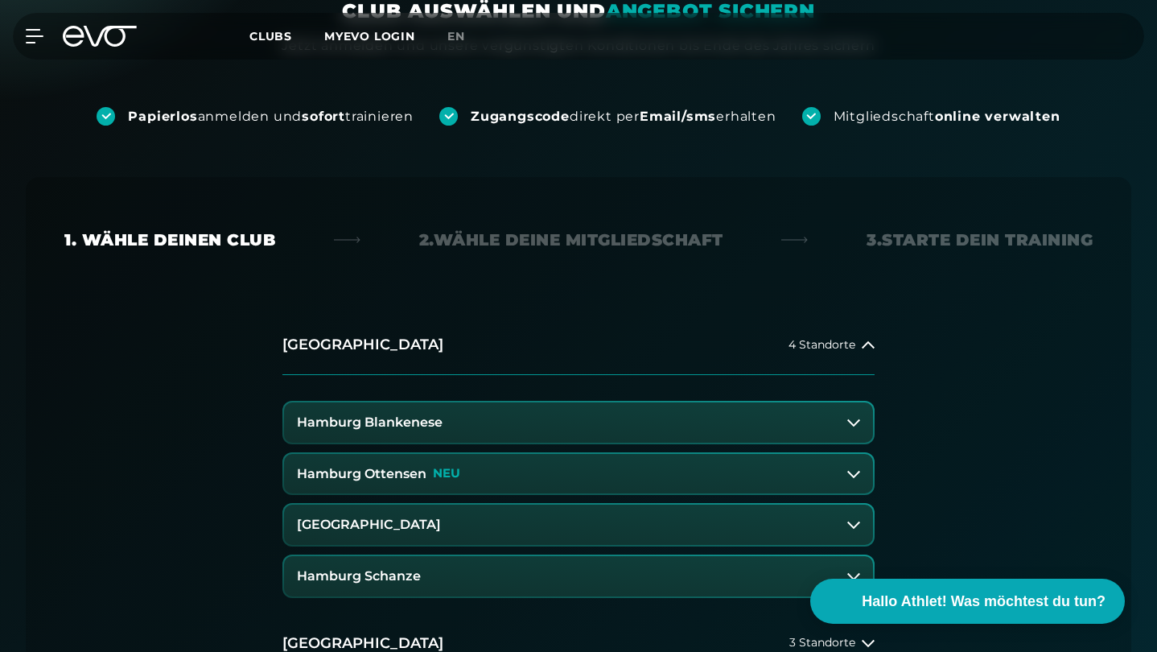
click at [667, 588] on button "Hamburg Schanze" at bounding box center [578, 576] width 589 height 40
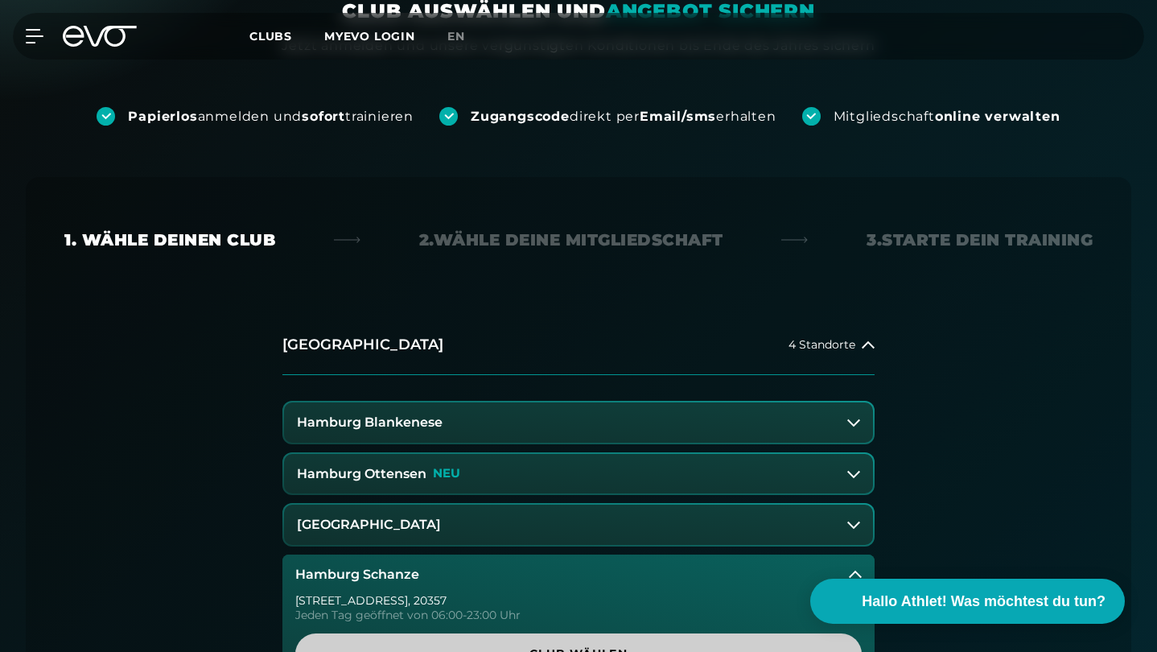
click at [647, 640] on span "Club wählen" at bounding box center [578, 653] width 566 height 41
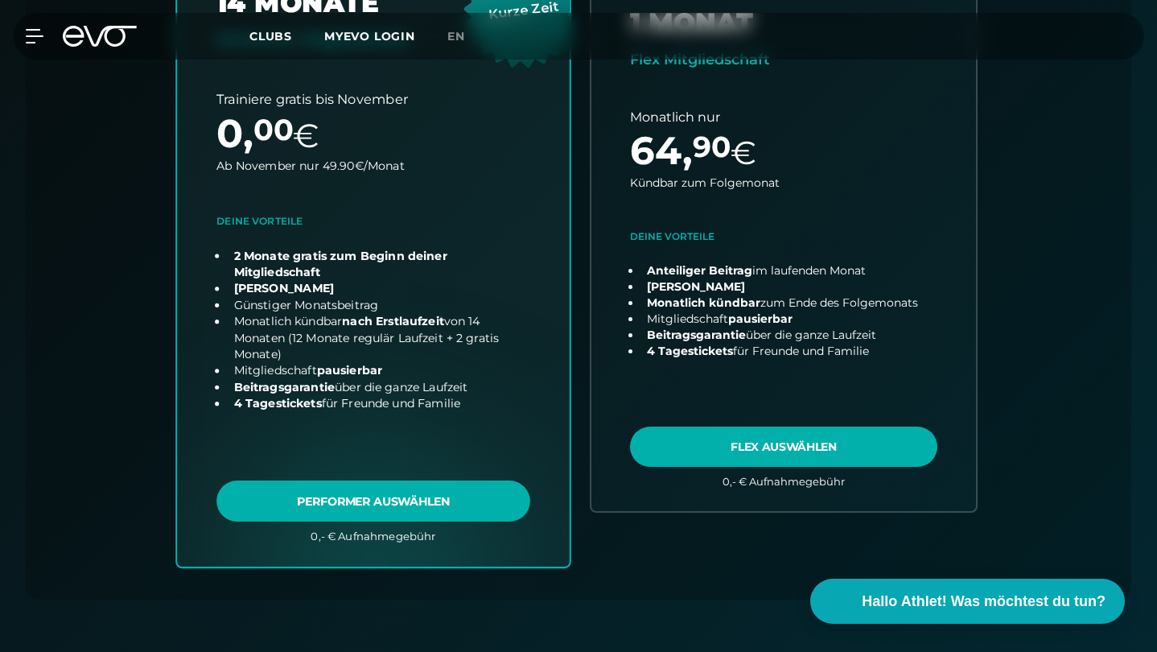
scroll to position [755, 0]
